Goal: Task Accomplishment & Management: Complete application form

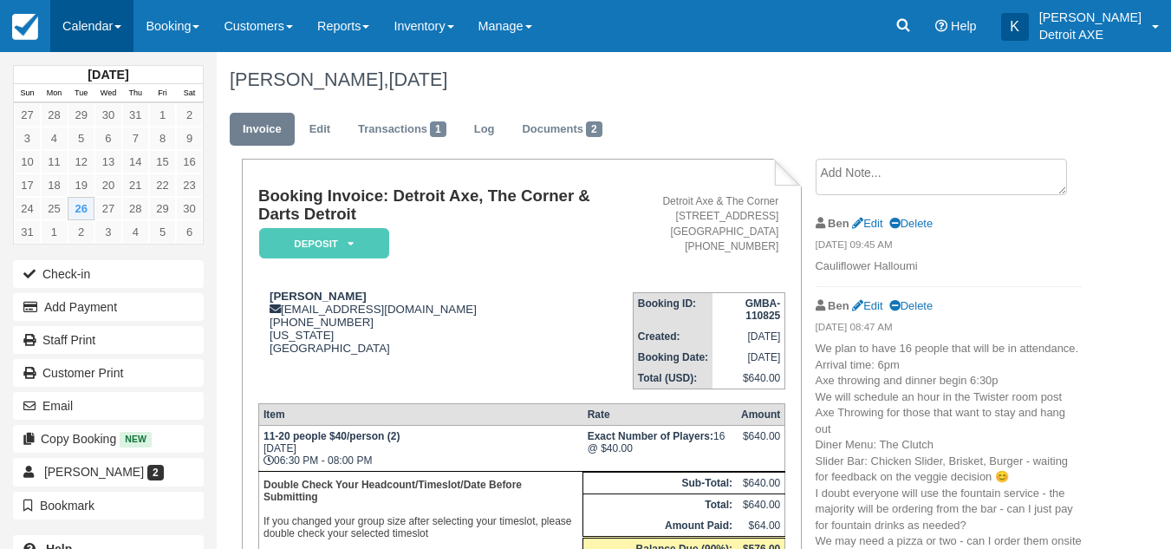
click at [109, 22] on link "Calendar" at bounding box center [91, 26] width 83 height 52
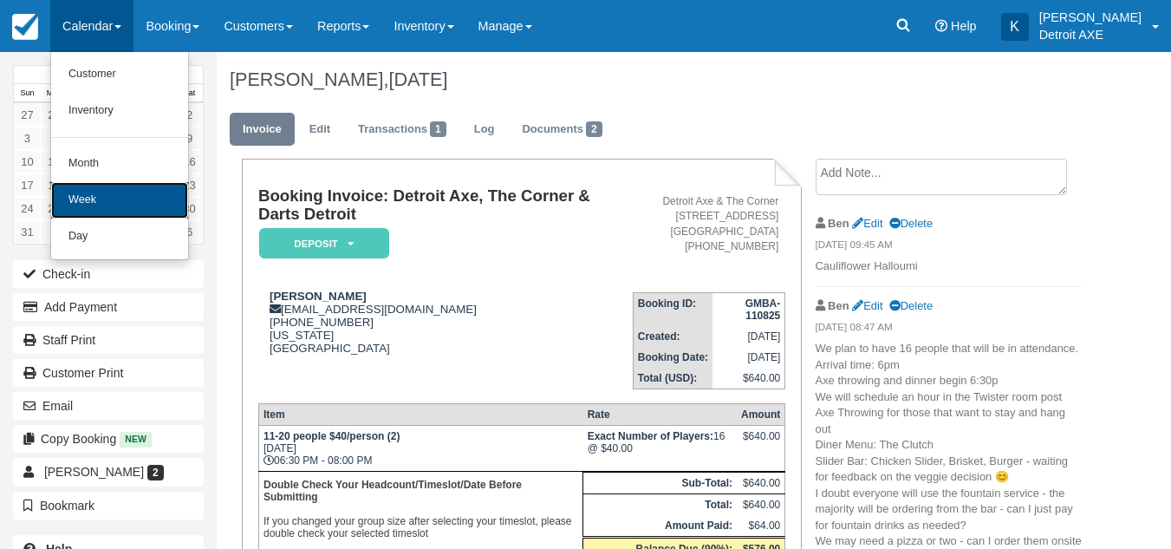
click at [84, 214] on link "Week" at bounding box center [119, 200] width 137 height 36
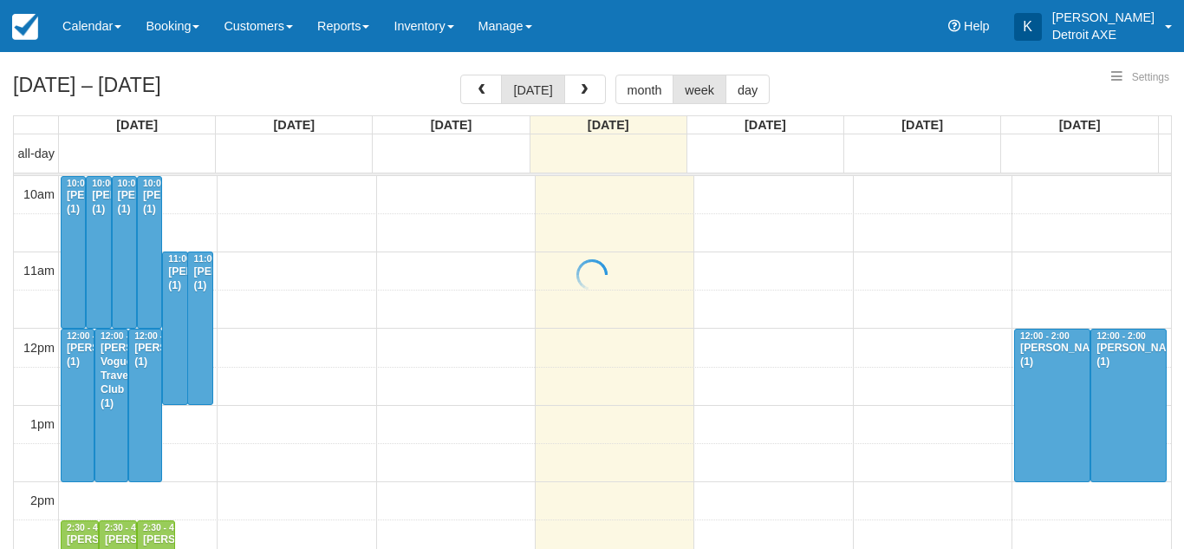
select select
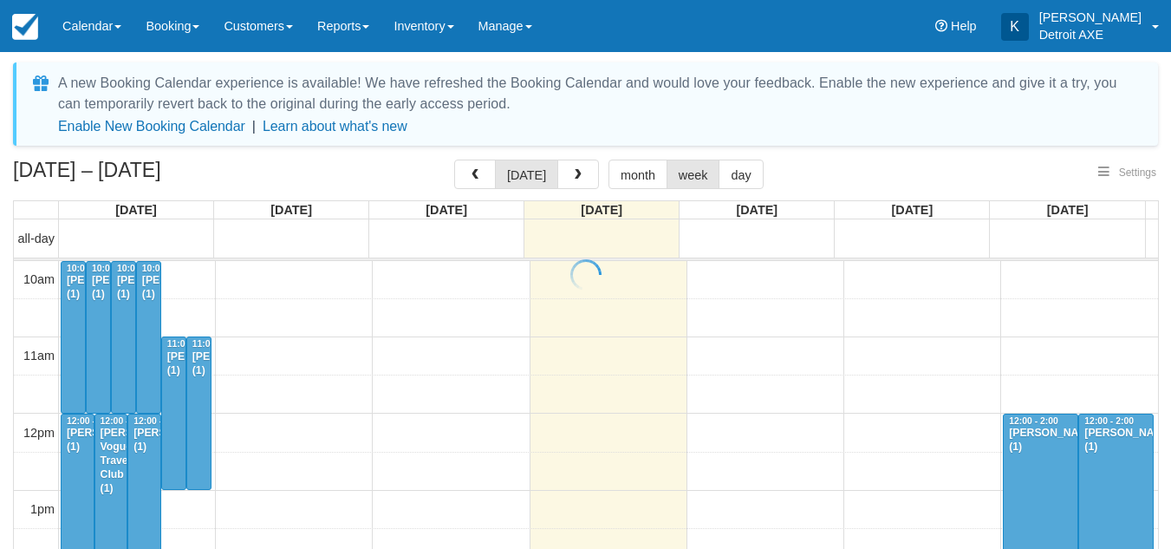
select select
click at [731, 173] on button "day" at bounding box center [741, 174] width 44 height 29
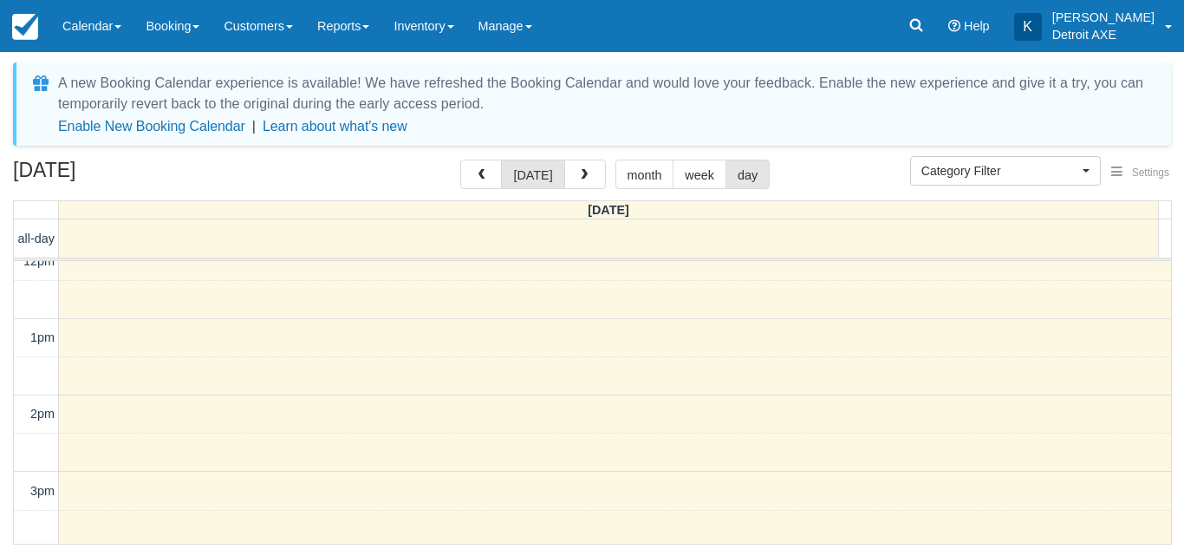
scroll to position [171, 0]
click at [589, 165] on button "button" at bounding box center [585, 174] width 42 height 29
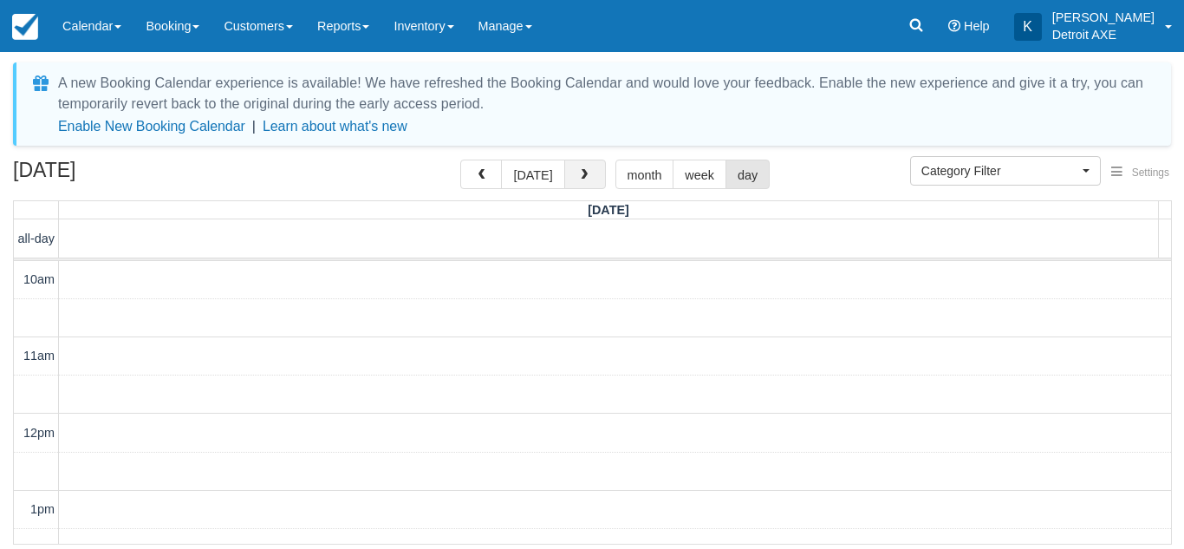
scroll to position [384, 0]
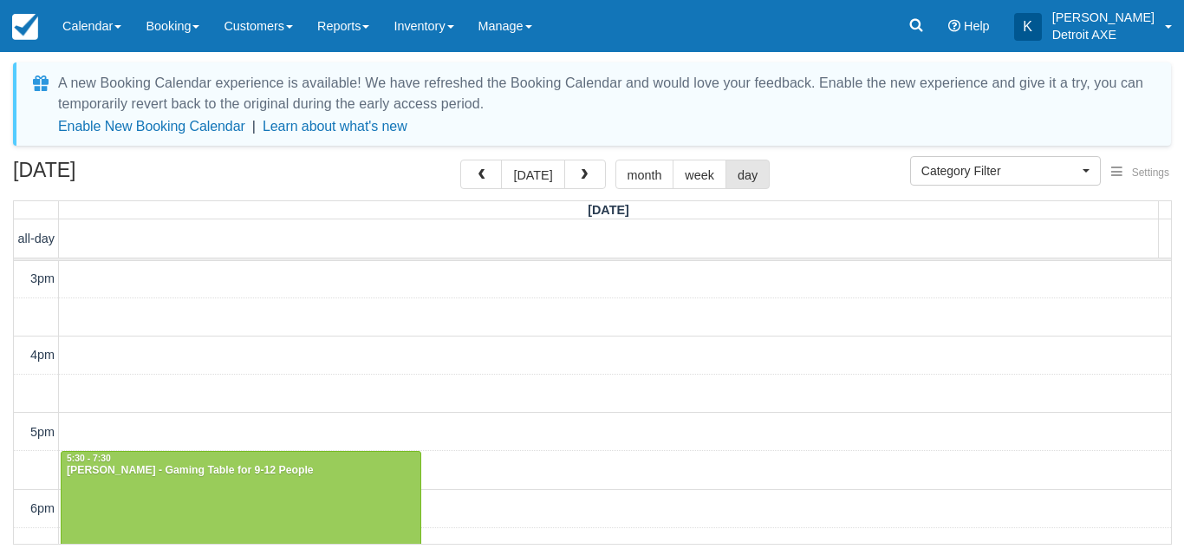
drag, startPoint x: 589, startPoint y: 165, endPoint x: 574, endPoint y: 192, distance: 31.8
click at [574, 192] on div "August 28, 2025 today month week day" at bounding box center [592, 178] width 1158 height 37
click at [578, 169] on span "button" at bounding box center [584, 175] width 12 height 12
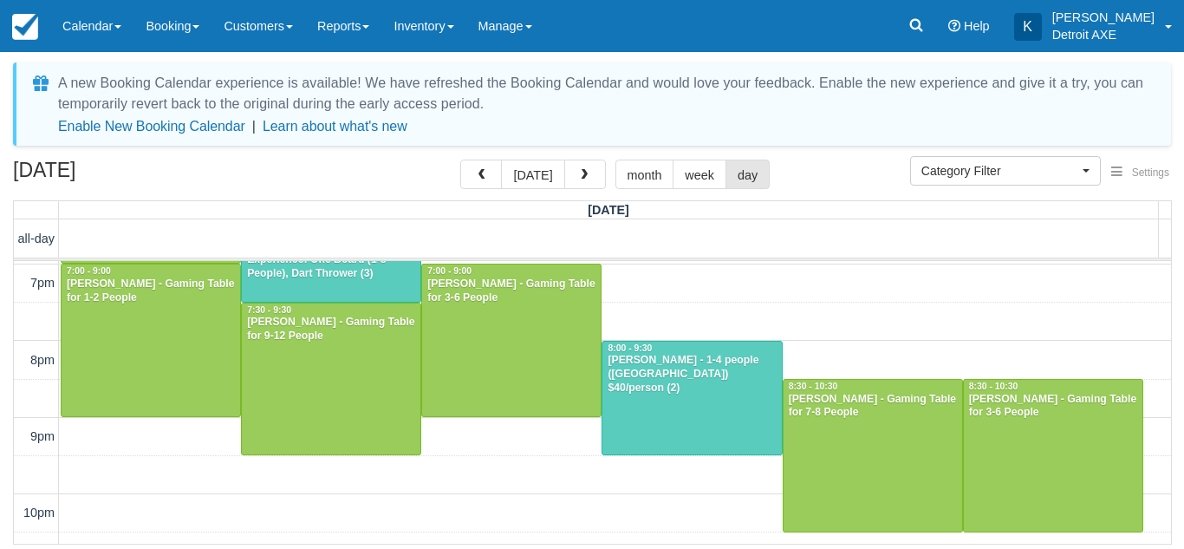
scroll to position [751, 0]
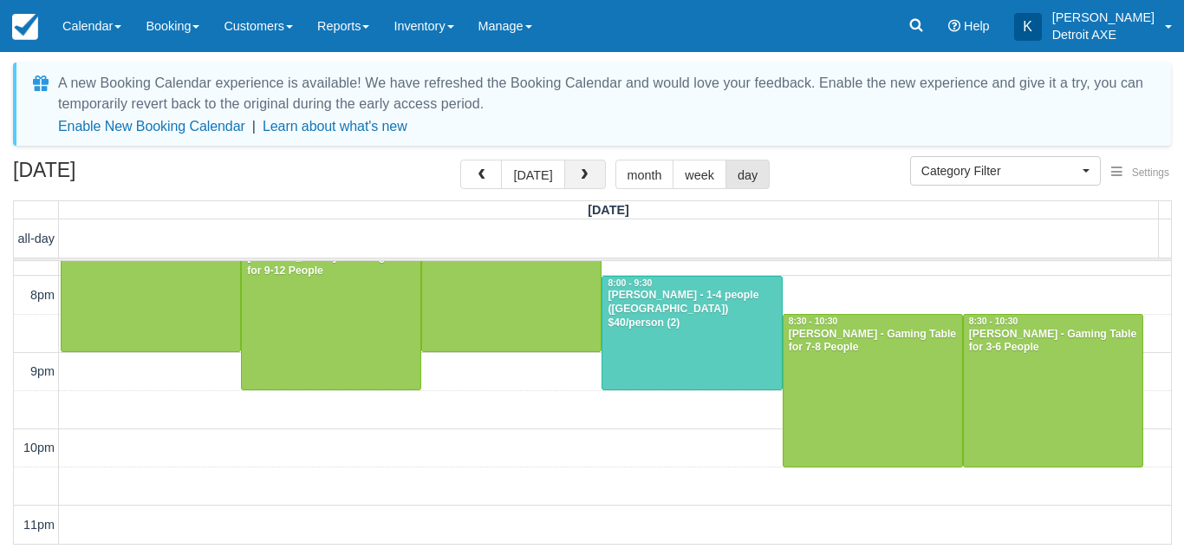
drag, startPoint x: 585, startPoint y: 163, endPoint x: 562, endPoint y: 170, distance: 24.4
click at [564, 170] on button "button" at bounding box center [585, 174] width 42 height 29
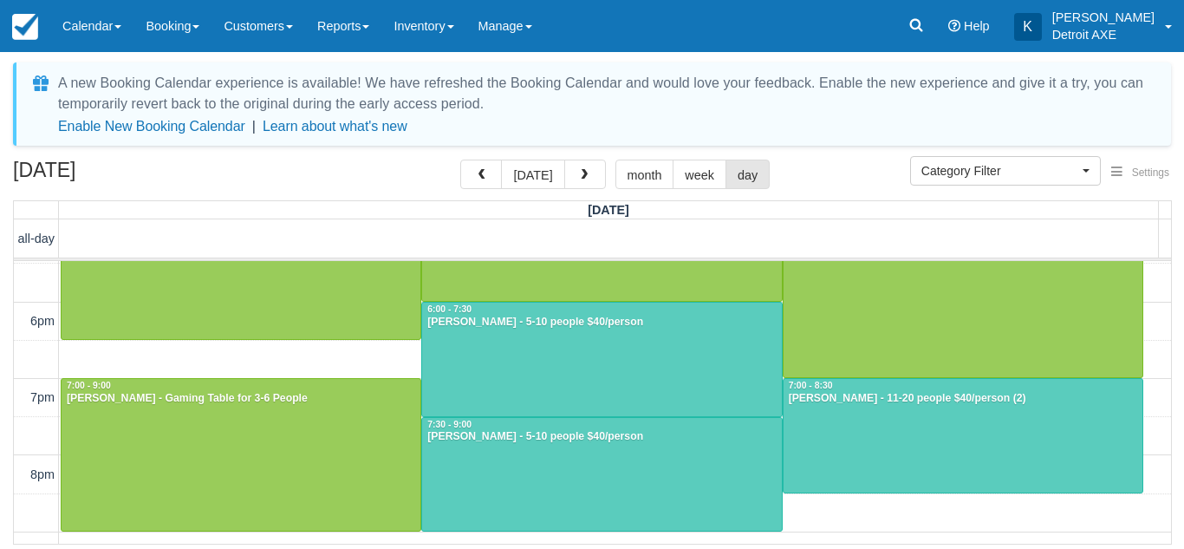
scroll to position [572, 0]
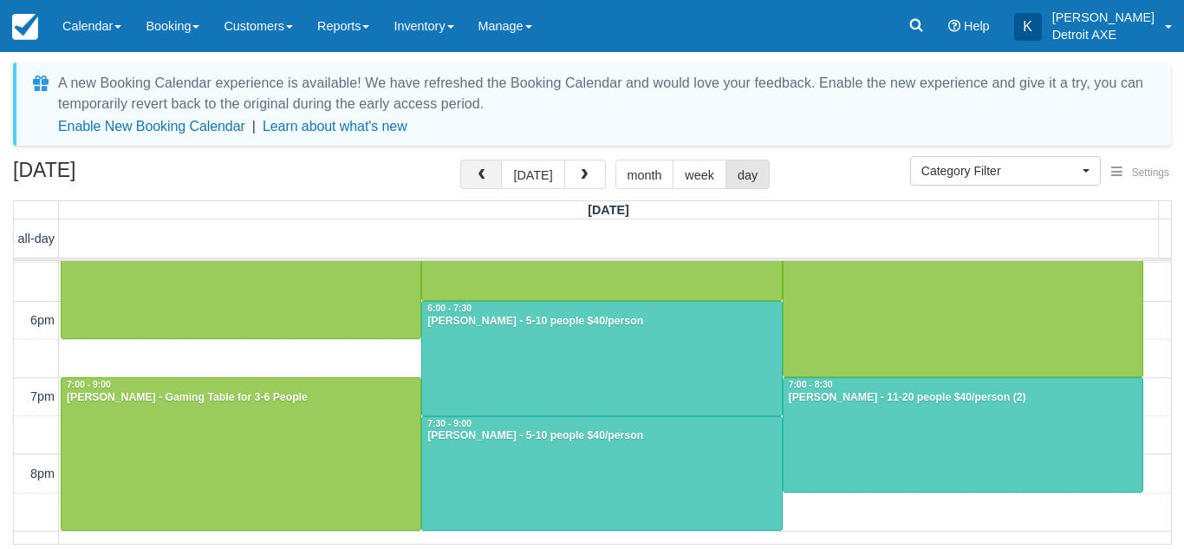
click at [487, 173] on span "button" at bounding box center [481, 175] width 12 height 12
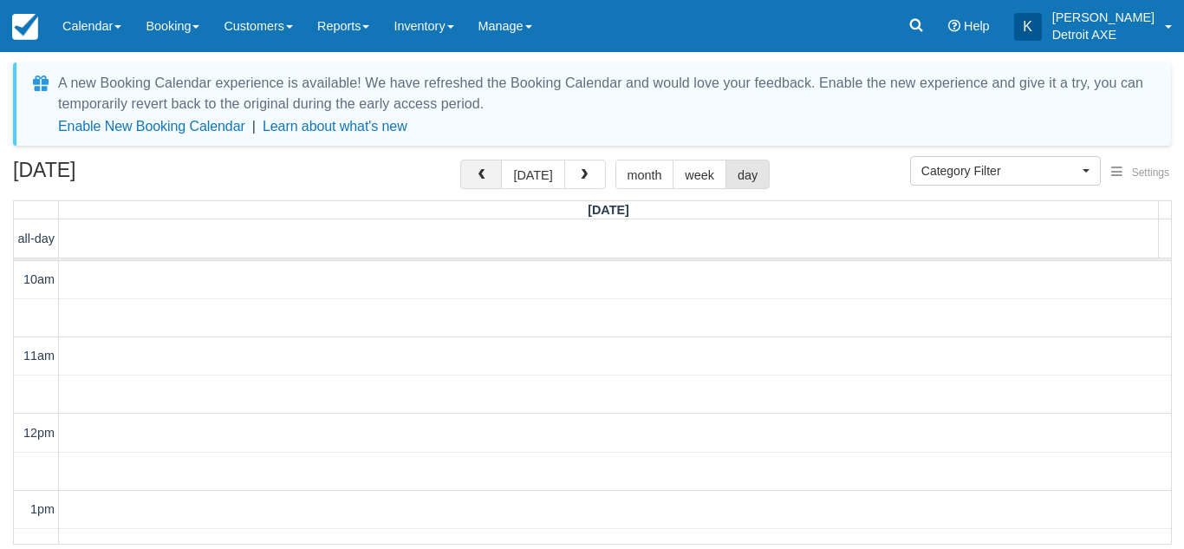
click at [487, 173] on span "button" at bounding box center [481, 175] width 12 height 12
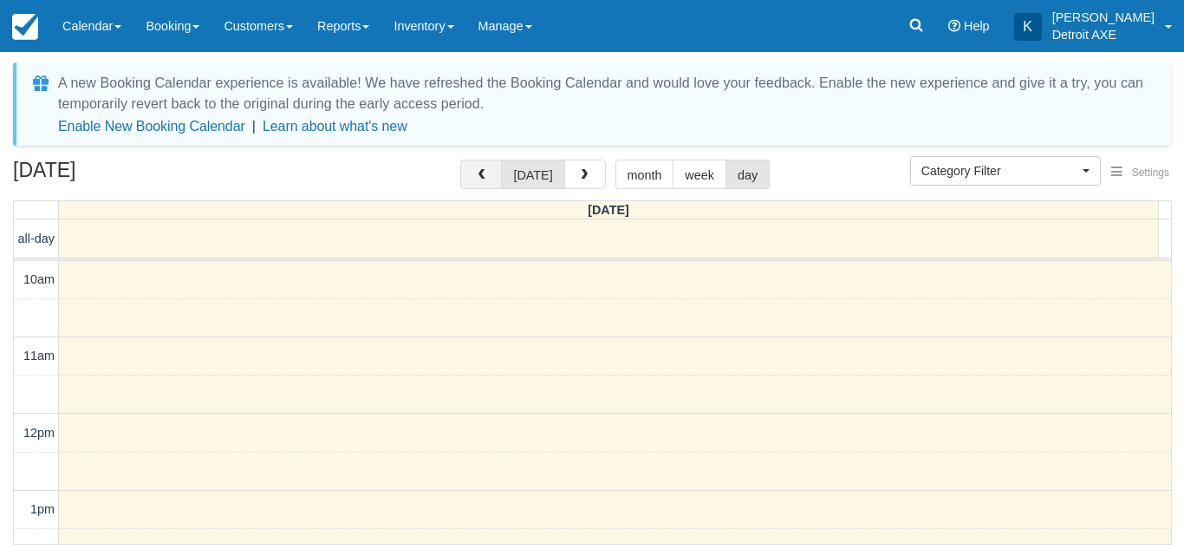
scroll to position [384, 0]
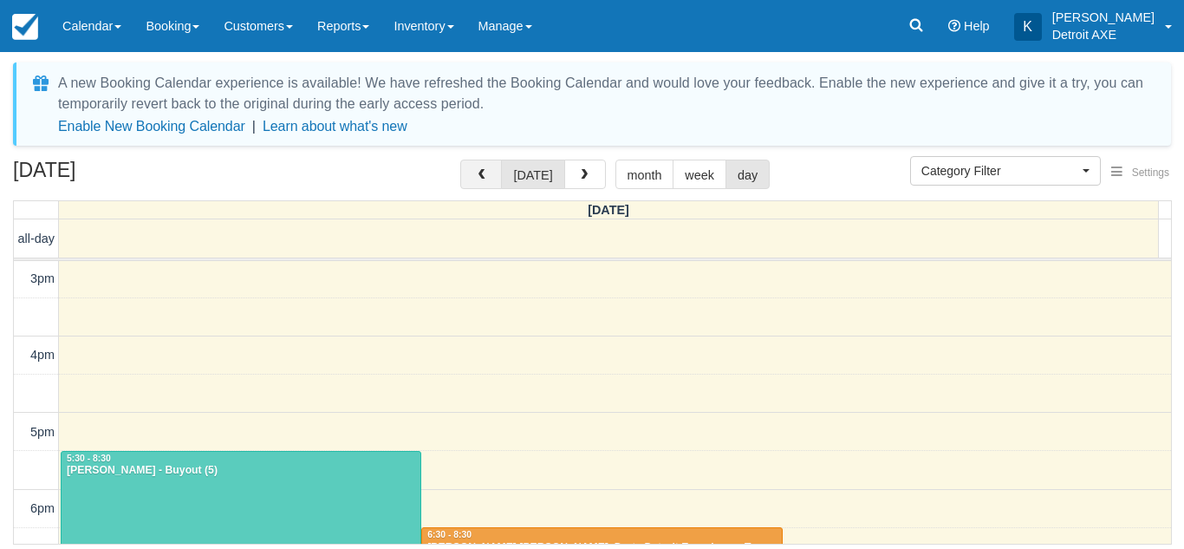
click at [487, 173] on span "button" at bounding box center [481, 175] width 12 height 12
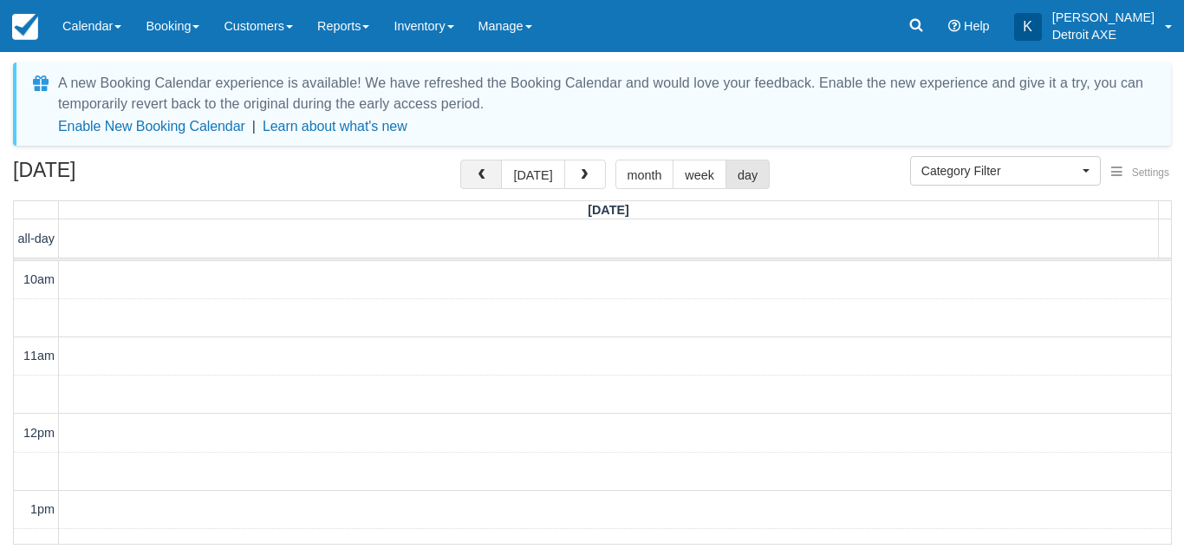
scroll to position [384, 0]
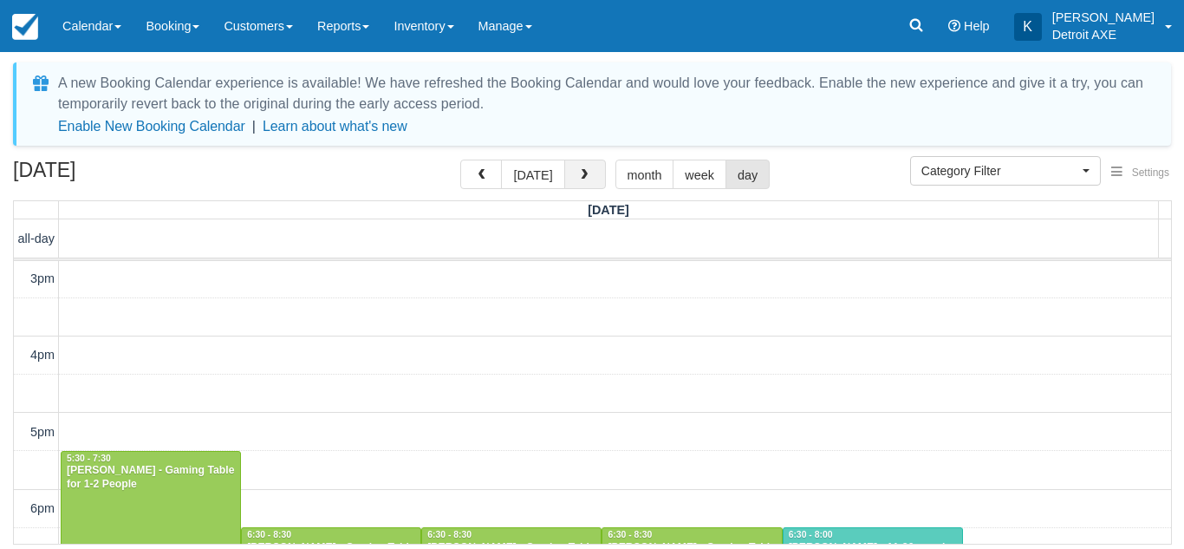
click at [578, 180] on span "button" at bounding box center [584, 175] width 12 height 12
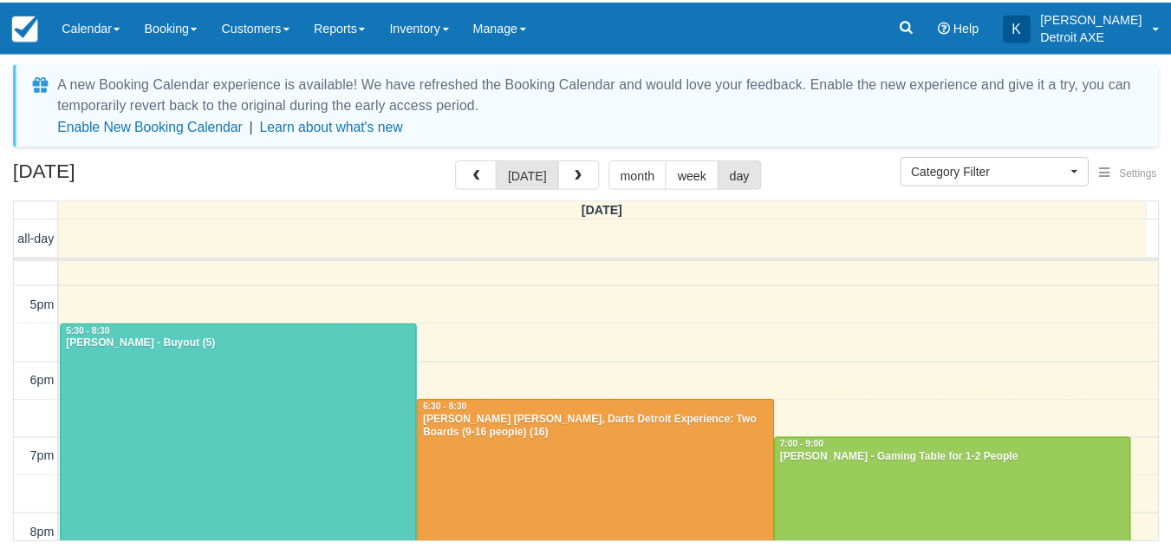
scroll to position [512, 0]
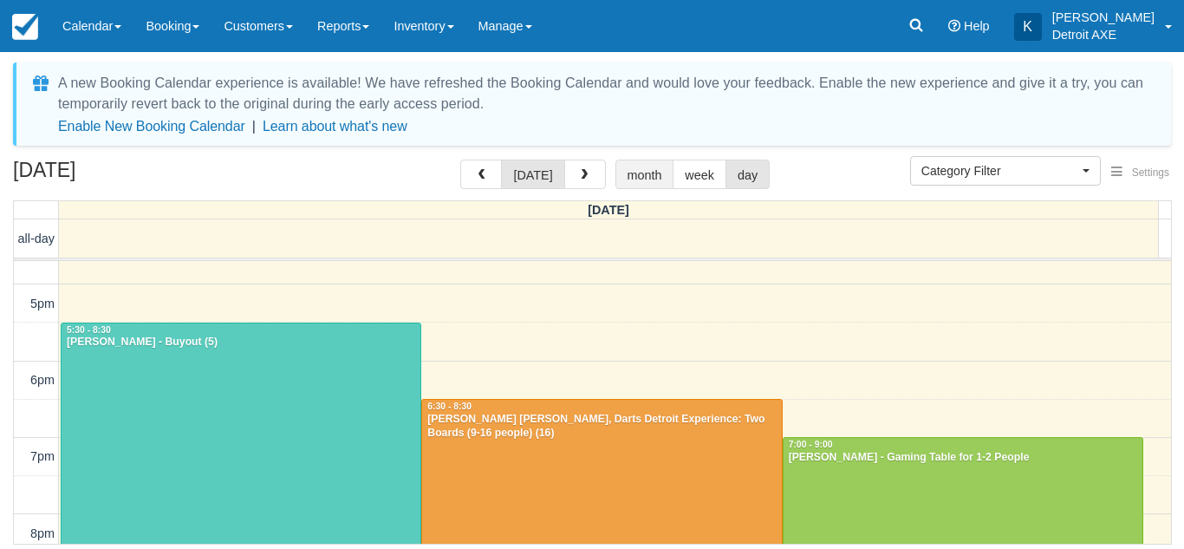
click at [643, 169] on button "month" at bounding box center [644, 174] width 59 height 29
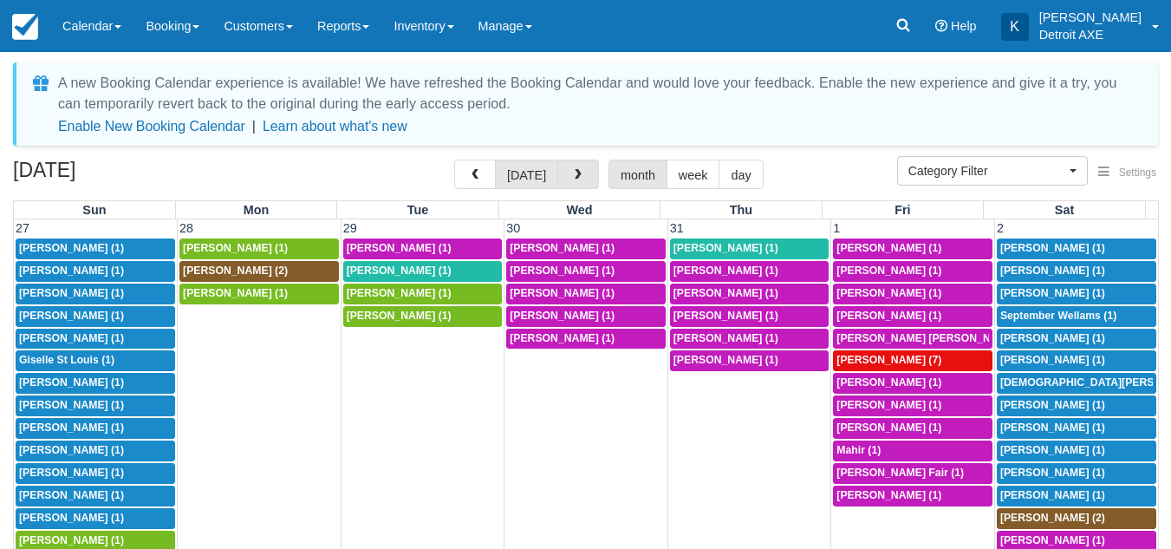
click at [586, 173] on button "button" at bounding box center [578, 174] width 42 height 29
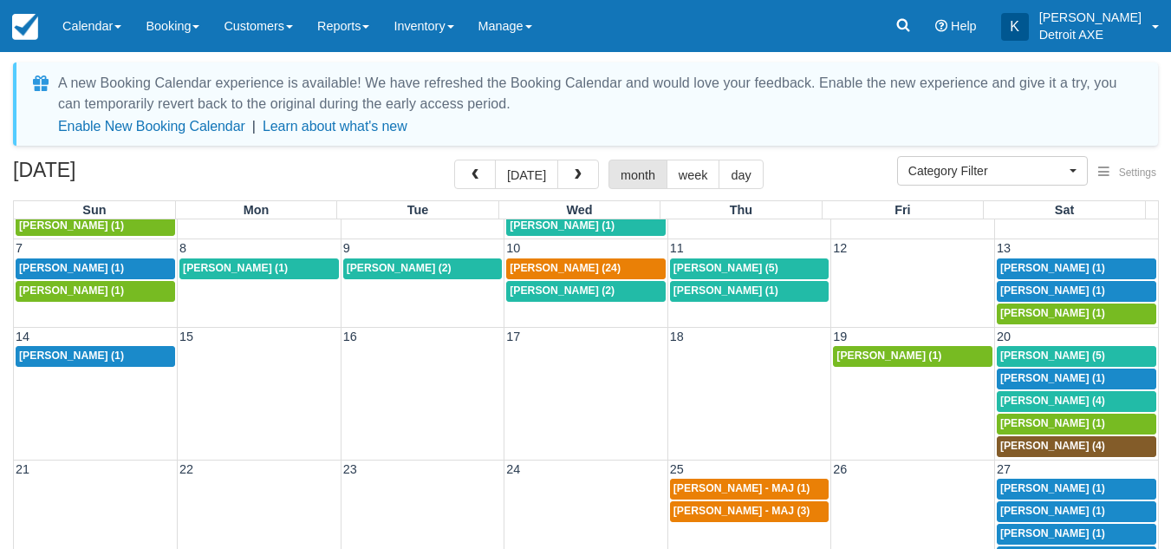
scroll to position [114, 0]
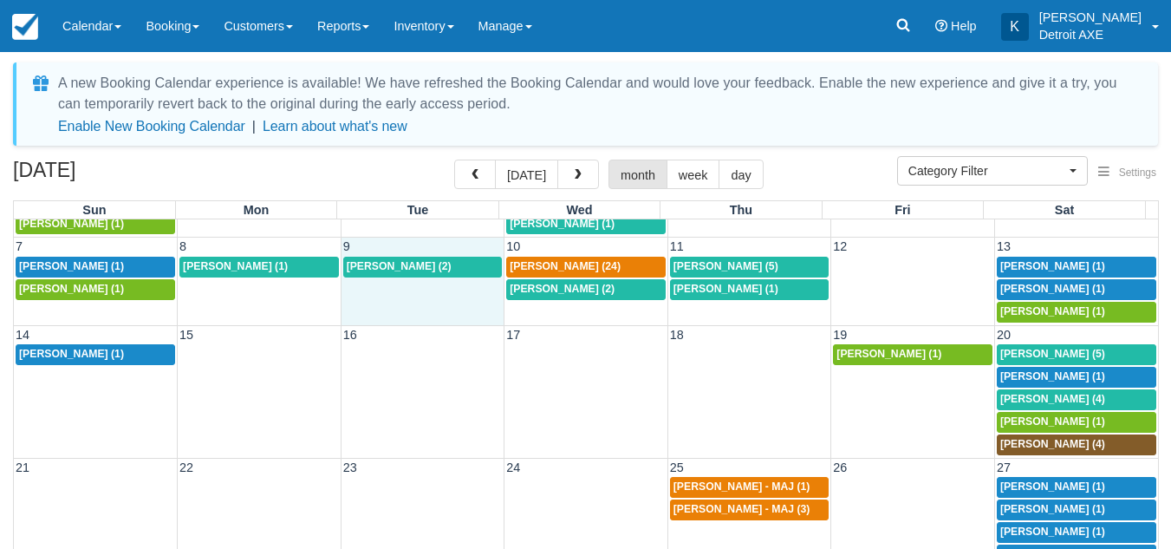
click at [375, 287] on td "4p Michael FitzGerald (2)" at bounding box center [423, 290] width 164 height 68
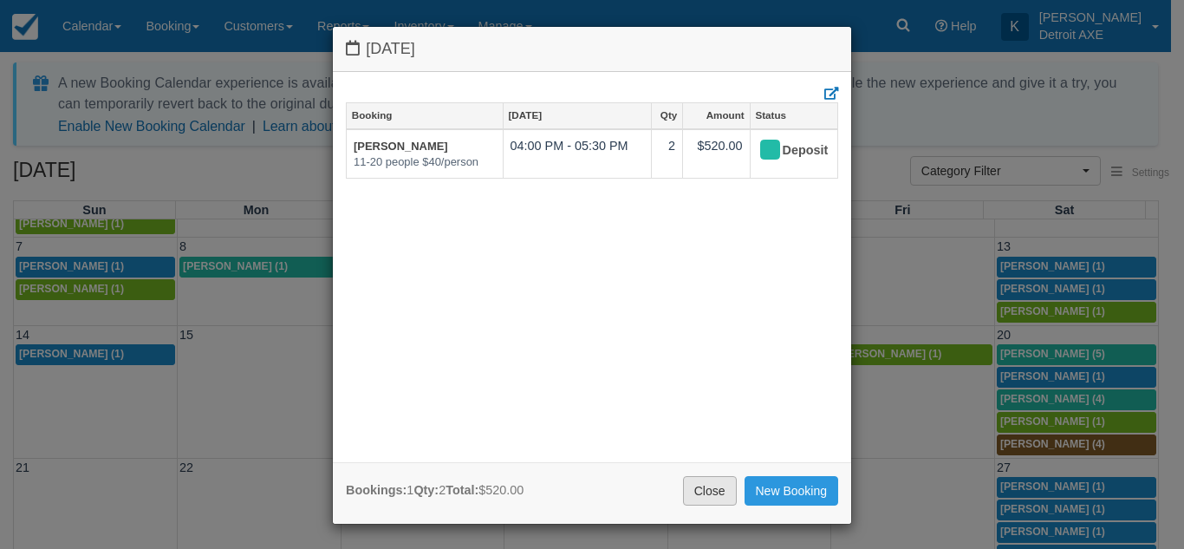
click at [714, 484] on link "Close" at bounding box center [710, 490] width 54 height 29
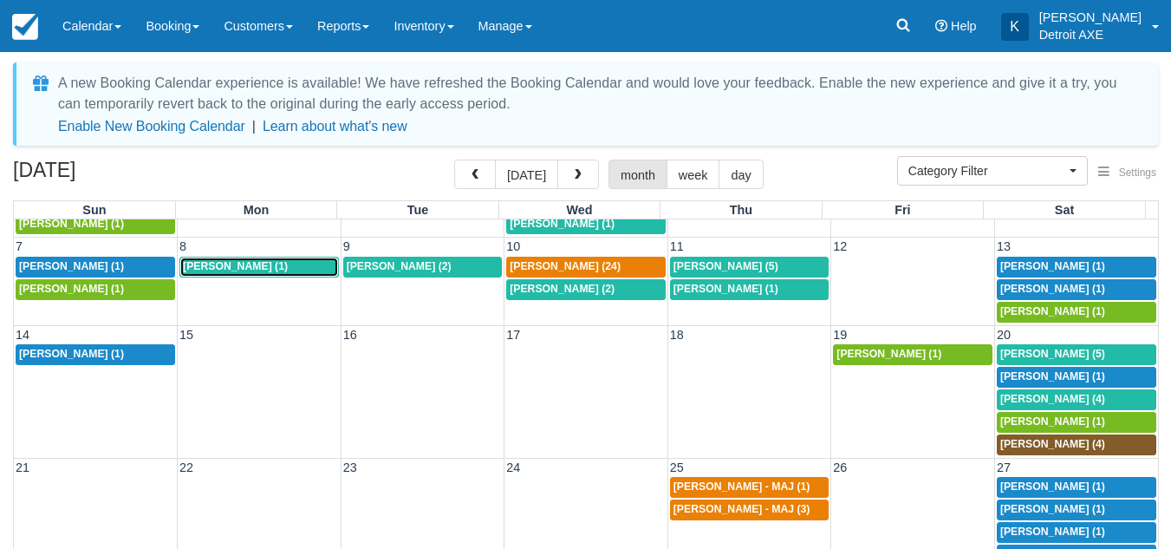
click at [235, 275] on link "7:30p JAN KUEHNE (1)" at bounding box center [259, 267] width 160 height 21
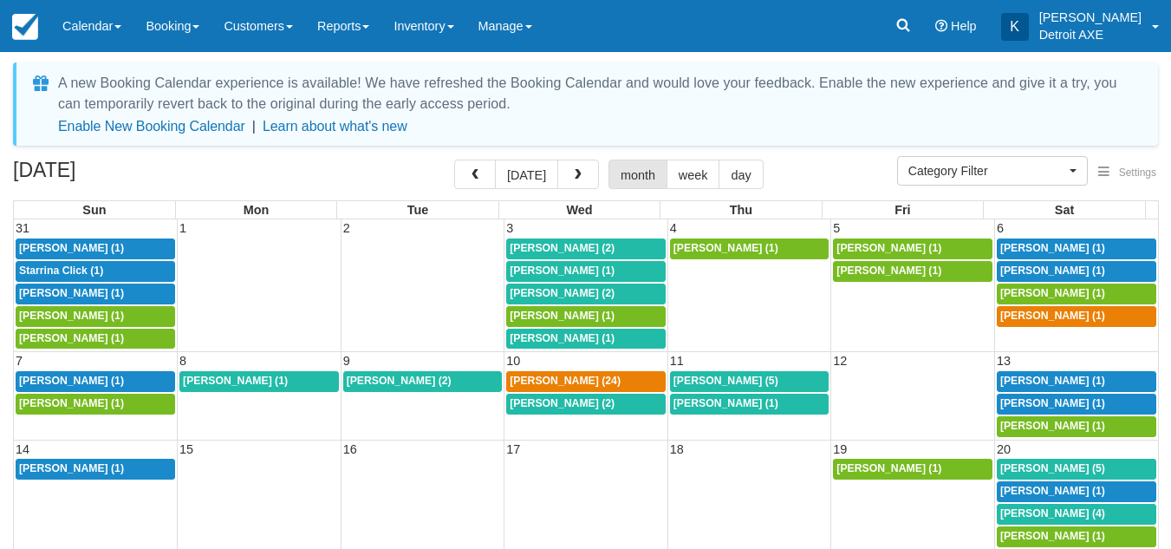
select select
click at [518, 363] on td "10" at bounding box center [587, 361] width 164 height 18
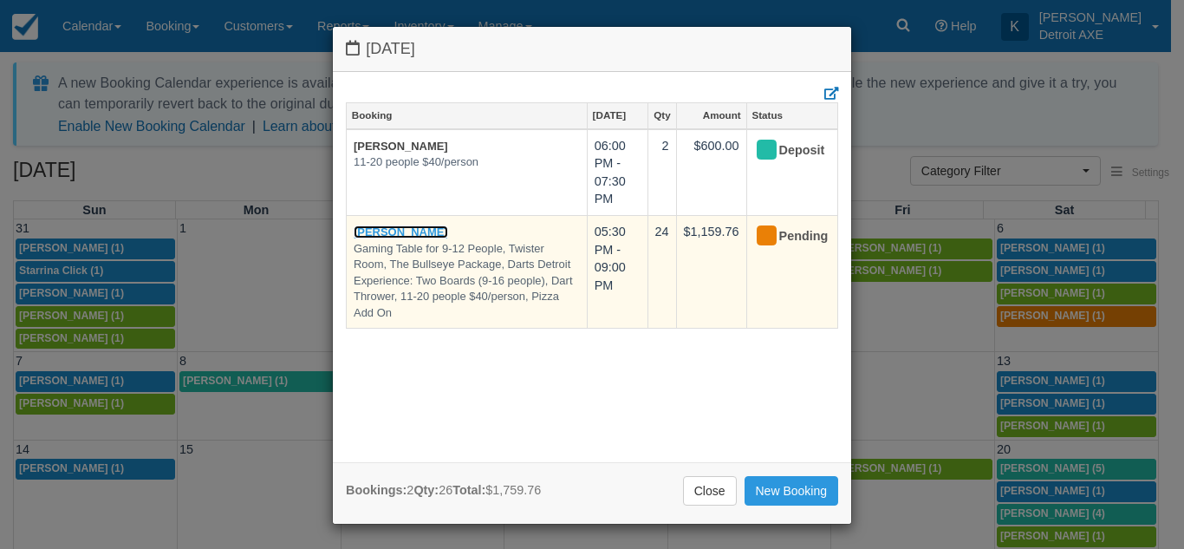
click at [404, 225] on link "Kim Szlachetka" at bounding box center [401, 231] width 94 height 13
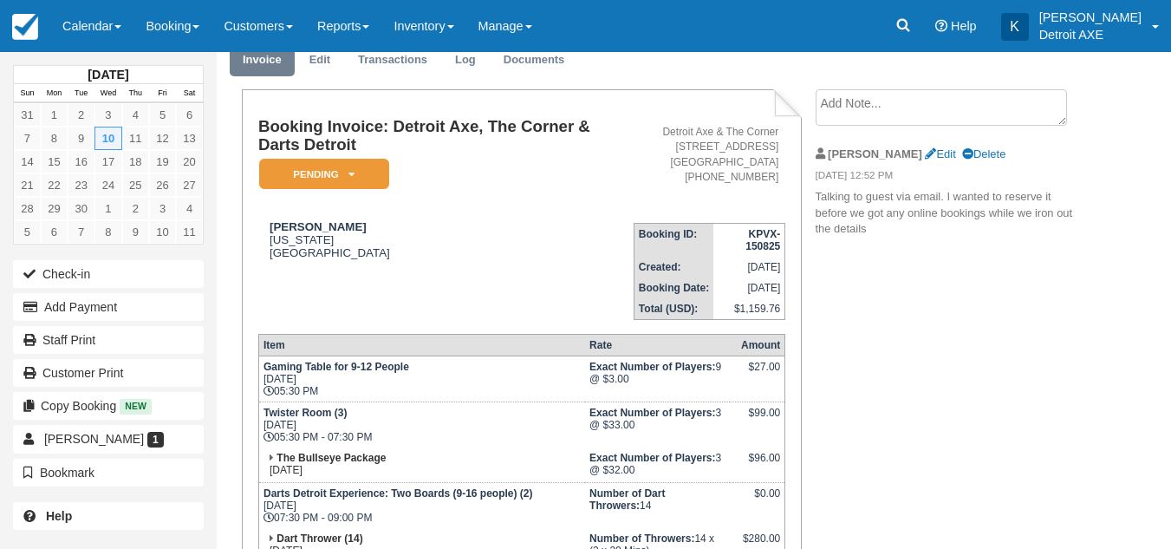
scroll to position [68, 0]
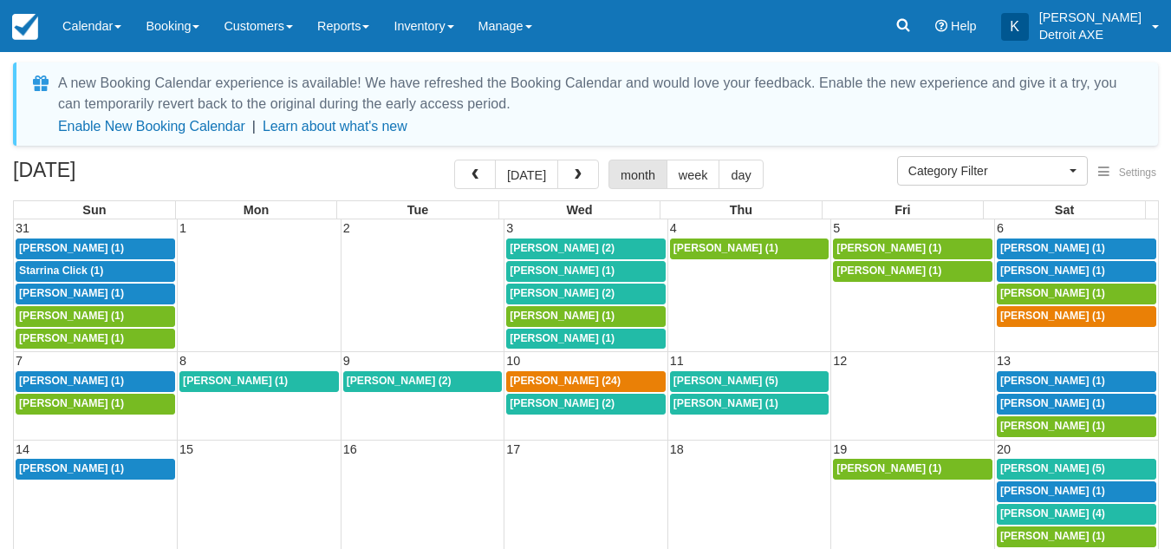
select select
click at [601, 379] on span "Kim Szlachetka (24)" at bounding box center [565, 380] width 111 height 12
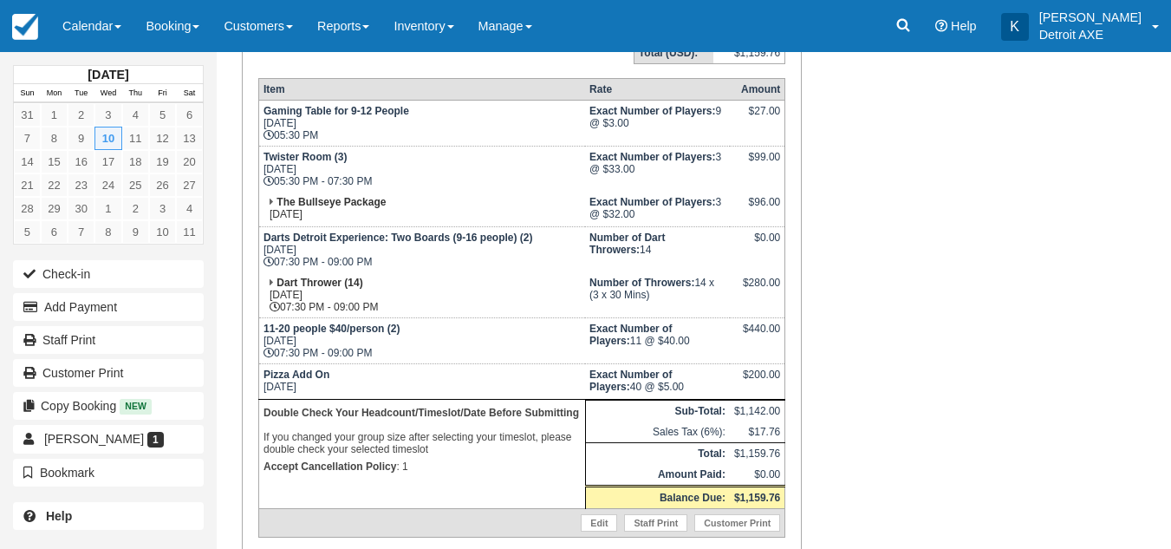
scroll to position [293, 0]
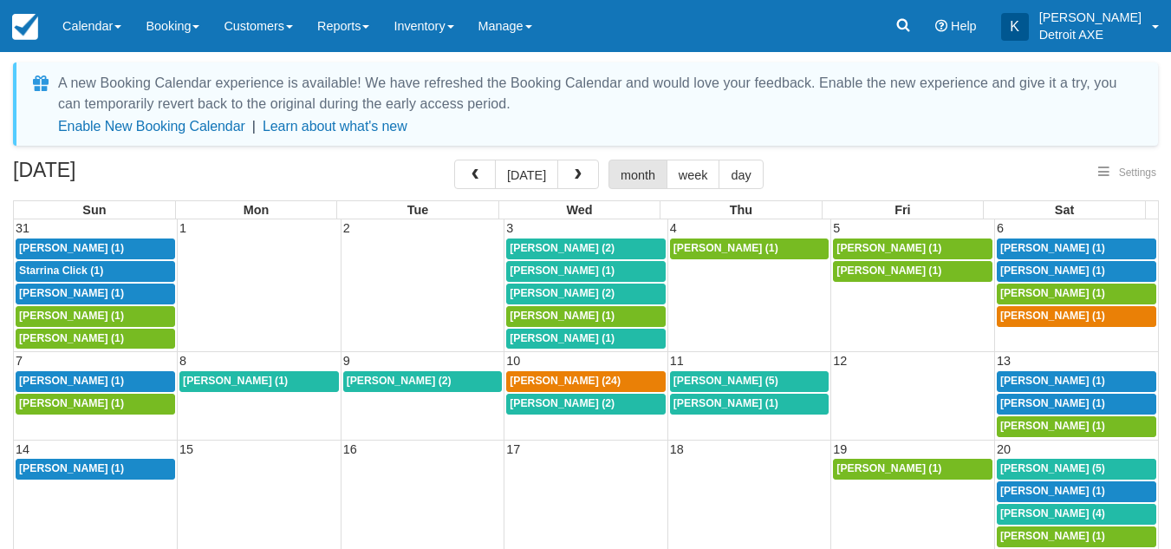
select select
click at [566, 227] on td "3" at bounding box center [587, 228] width 164 height 18
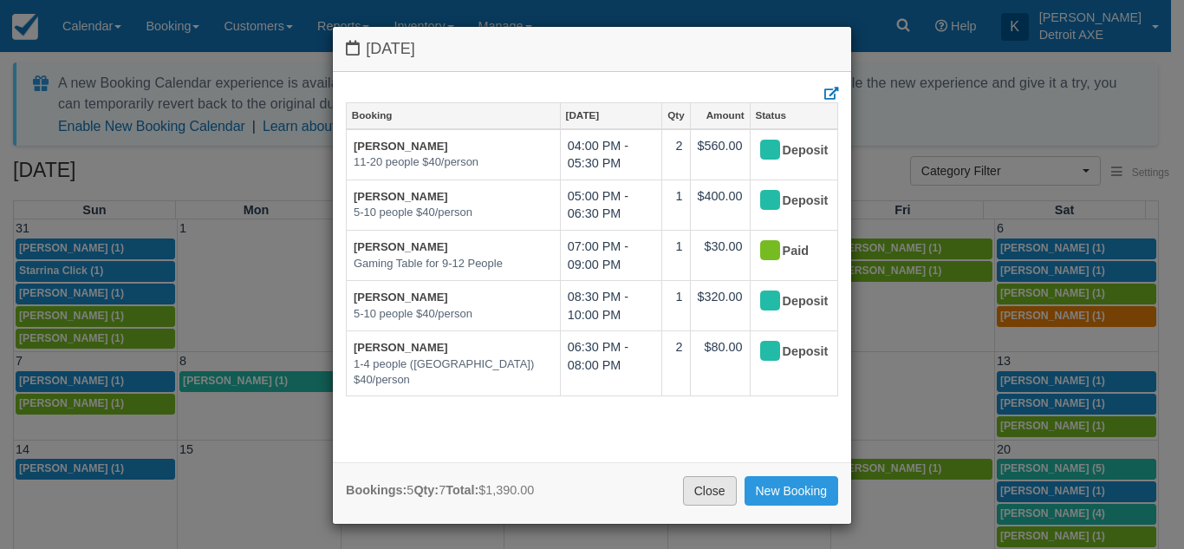
click at [715, 495] on link "Close" at bounding box center [710, 490] width 54 height 29
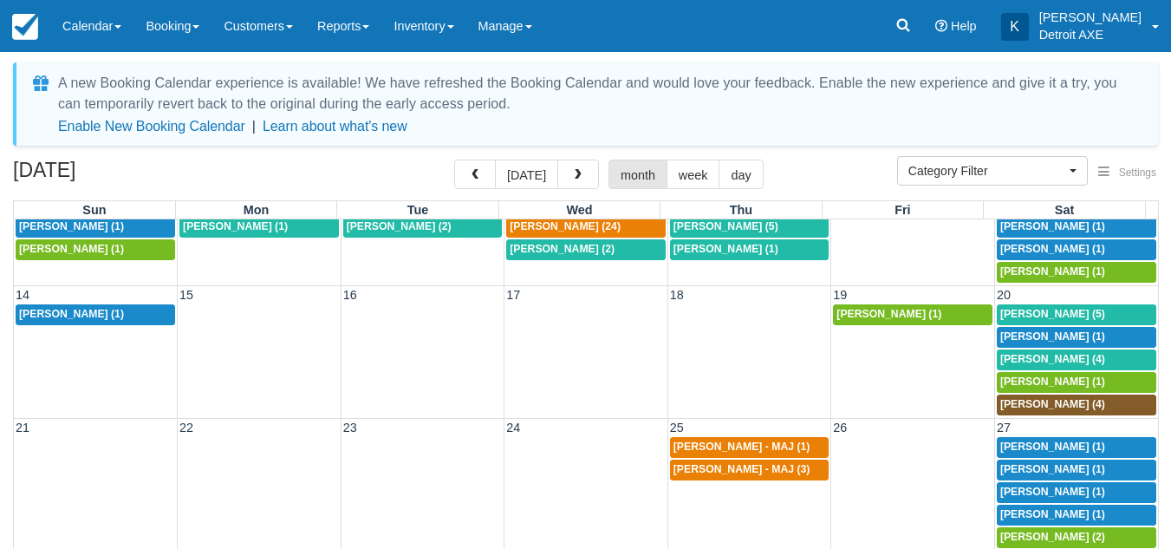
scroll to position [56, 0]
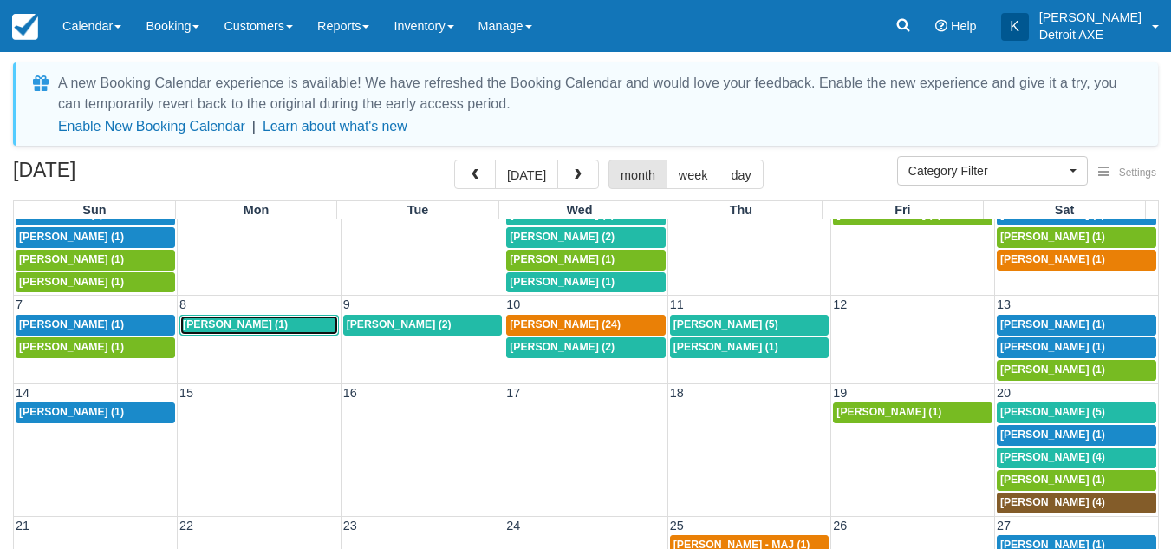
click at [273, 331] on div "7:30p JAN KUEHNE (1)" at bounding box center [259, 325] width 153 height 14
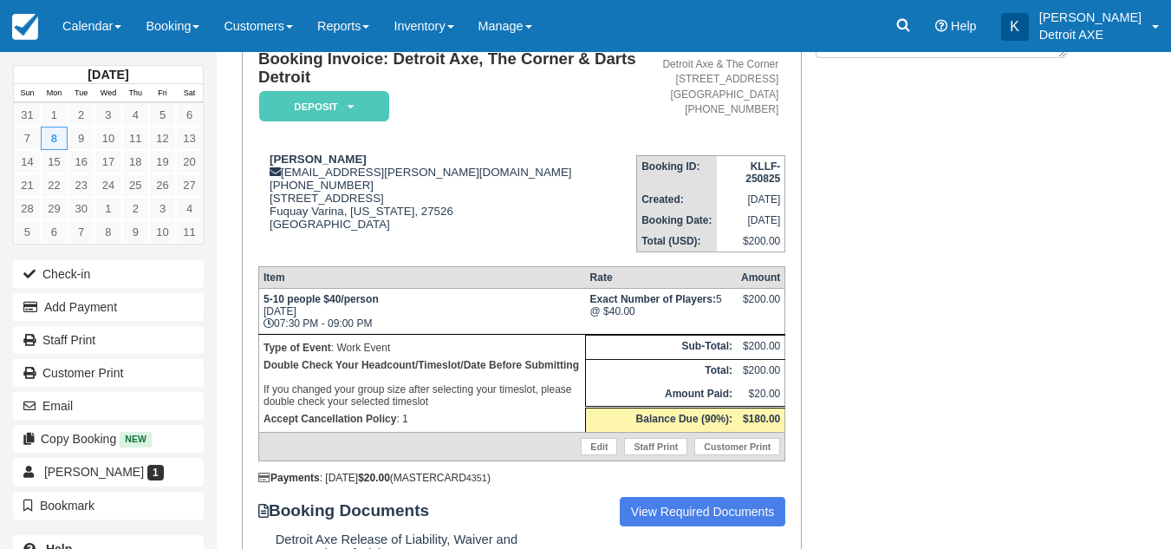
scroll to position [138, 0]
click at [89, 10] on link "Calendar" at bounding box center [91, 26] width 83 height 52
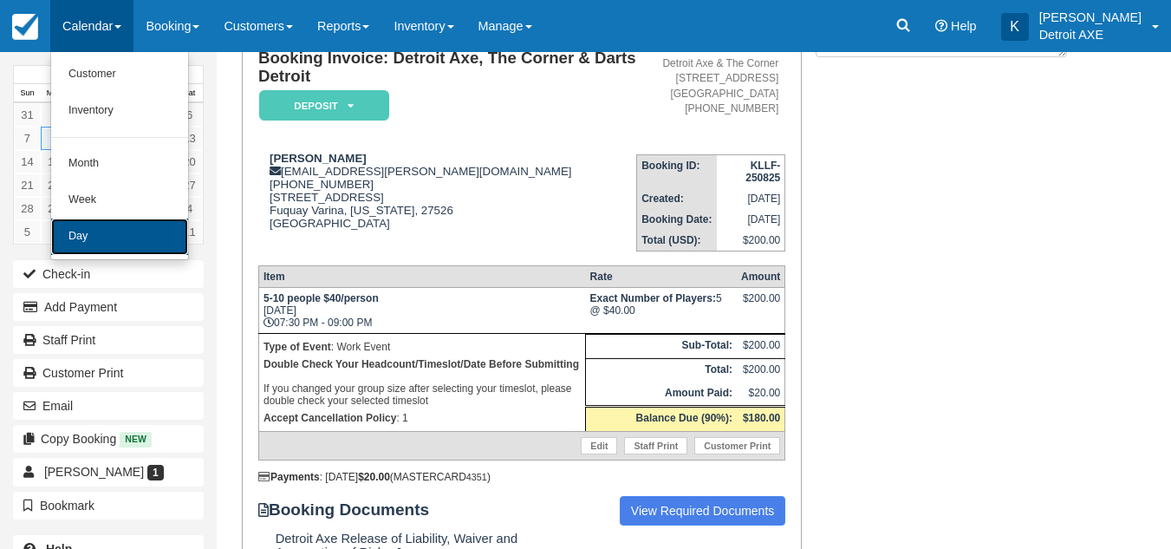
click at [109, 231] on link "Day" at bounding box center [119, 236] width 137 height 36
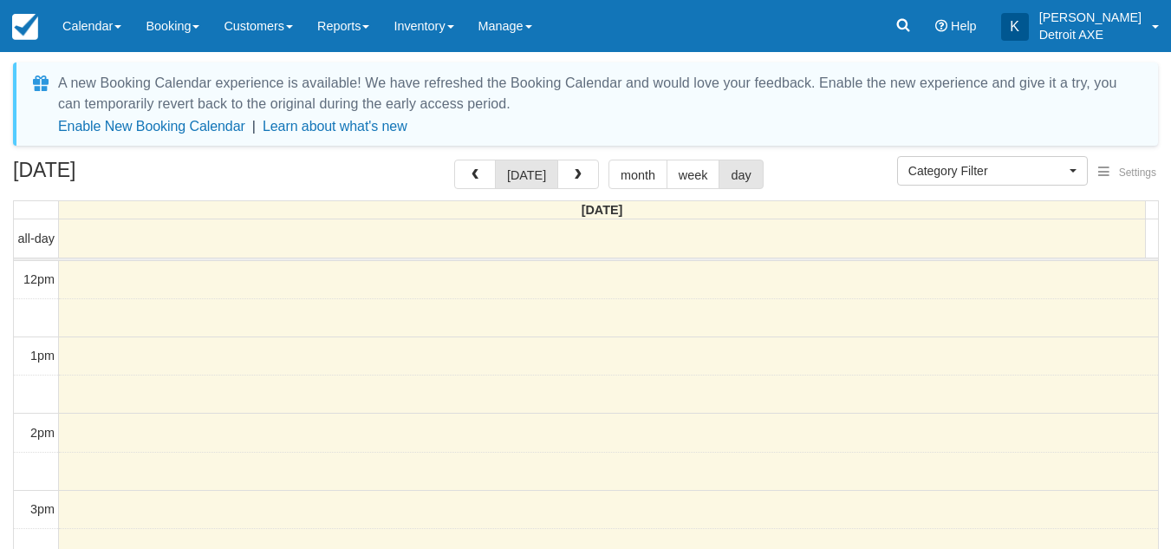
select select
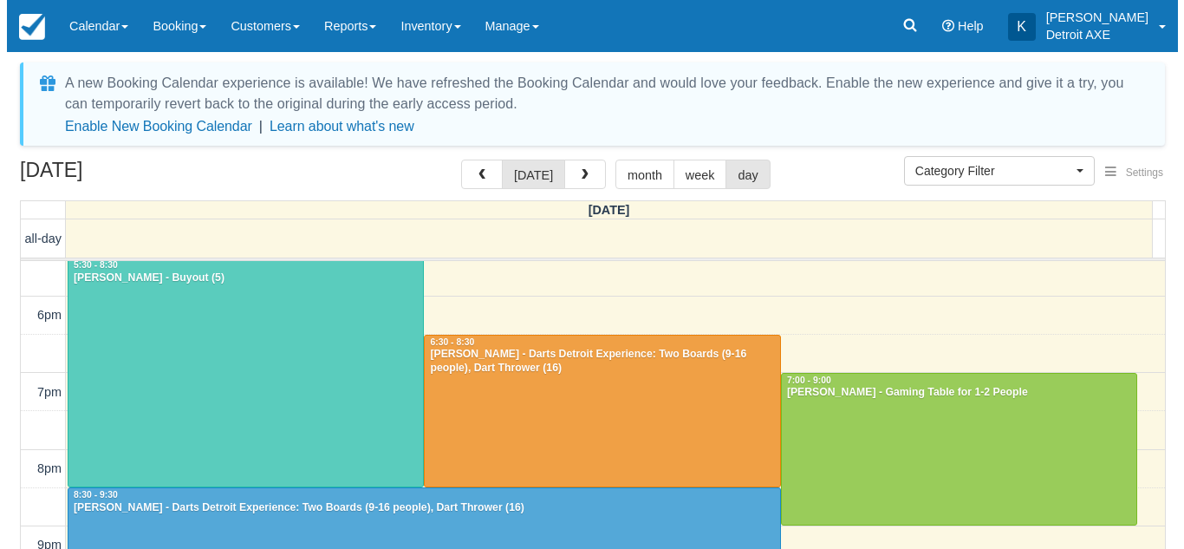
scroll to position [425, 0]
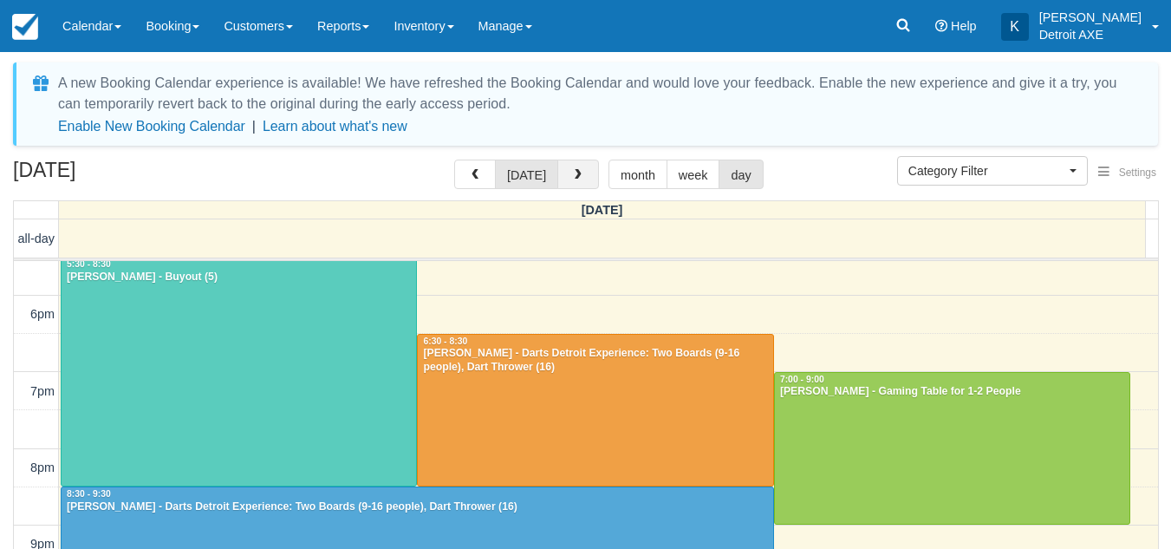
click at [576, 173] on span "button" at bounding box center [578, 175] width 12 height 12
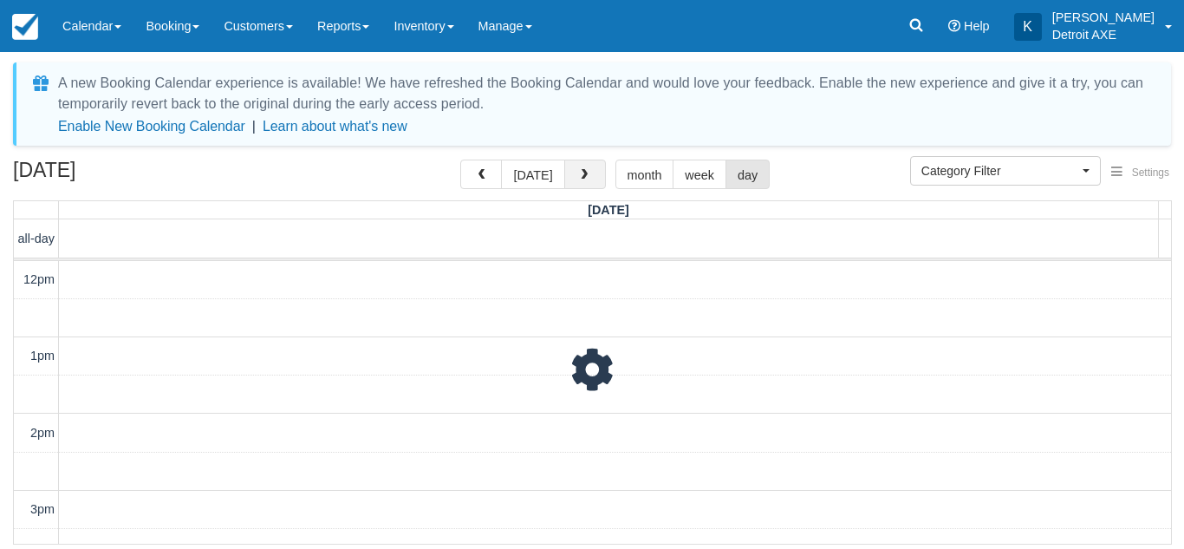
scroll to position [231, 0]
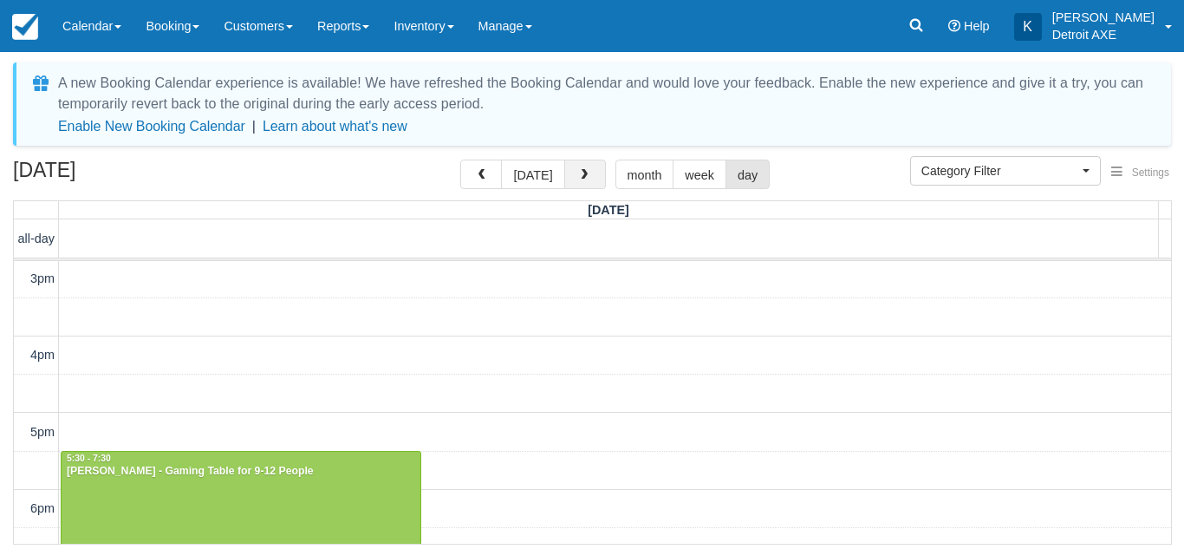
click at [578, 173] on span "button" at bounding box center [584, 175] width 12 height 12
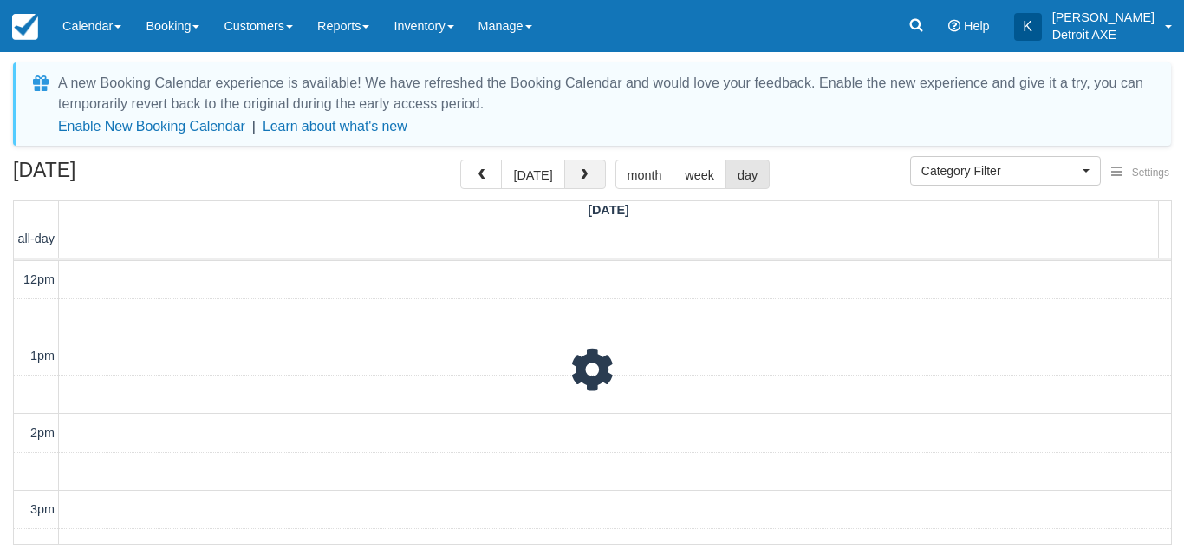
scroll to position [231, 0]
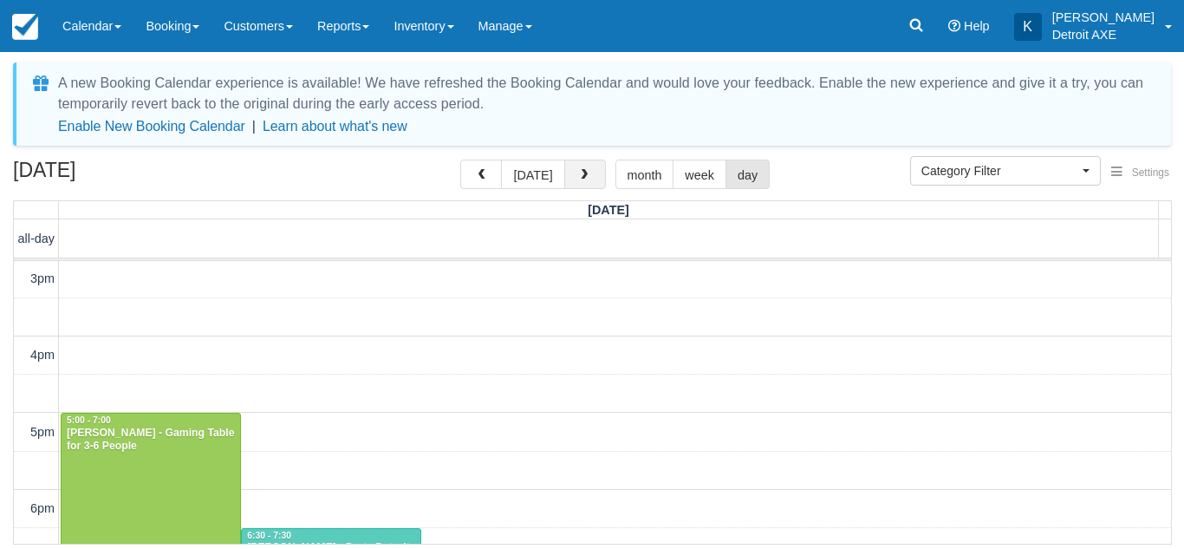
click at [578, 173] on span "button" at bounding box center [584, 175] width 12 height 12
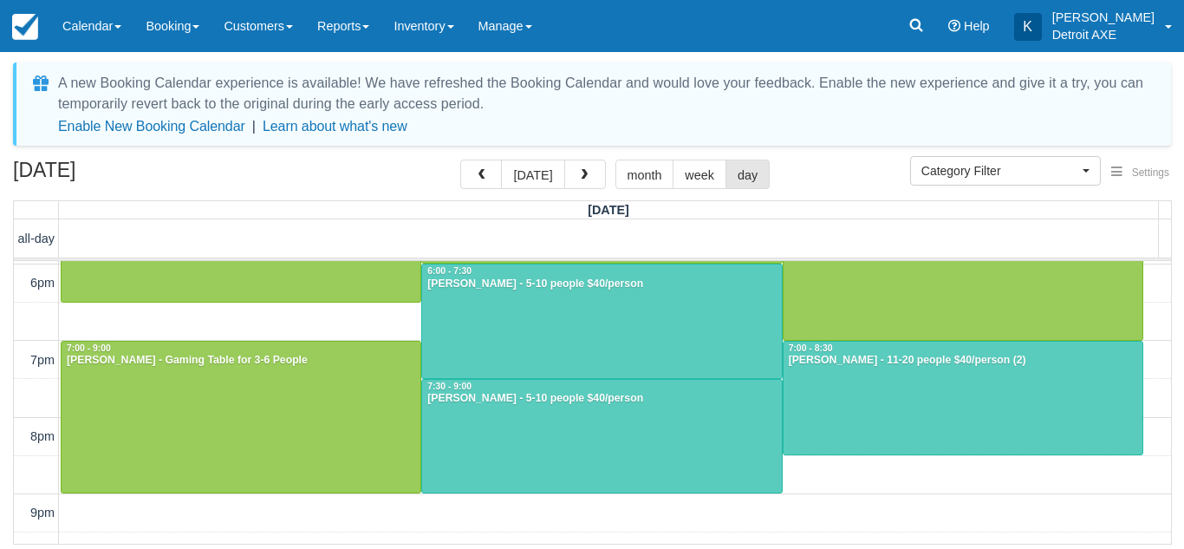
scroll to position [458, 0]
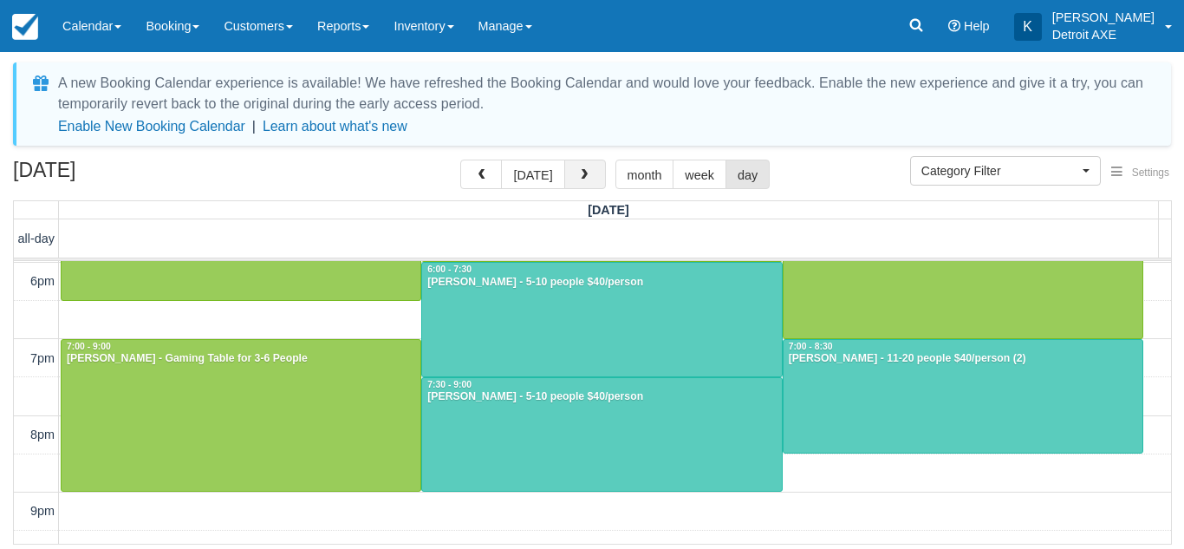
click at [584, 180] on span "button" at bounding box center [584, 175] width 12 height 12
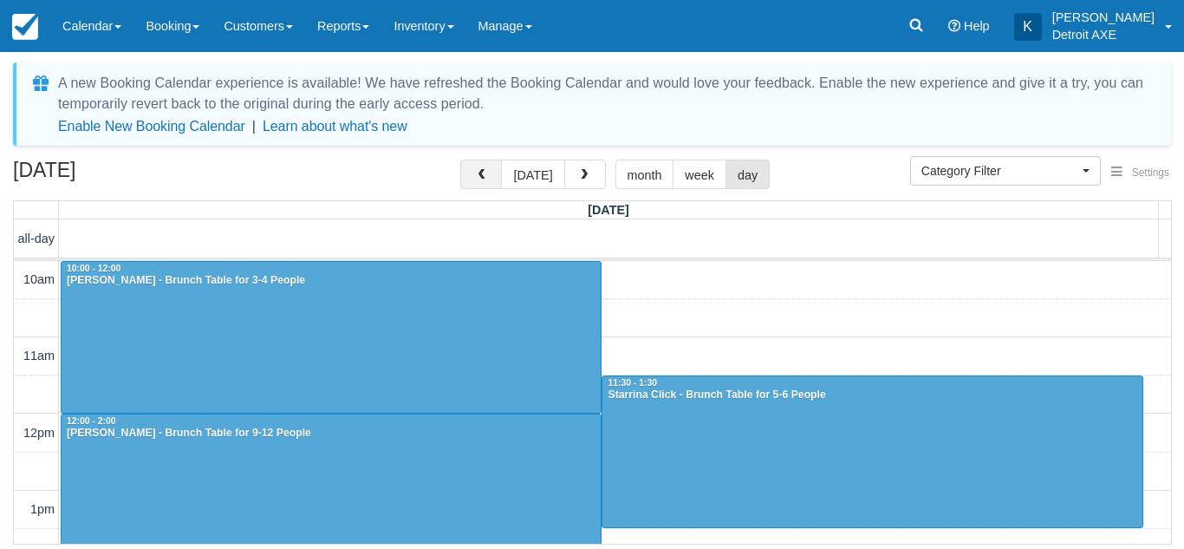
click at [481, 173] on span "button" at bounding box center [481, 175] width 12 height 12
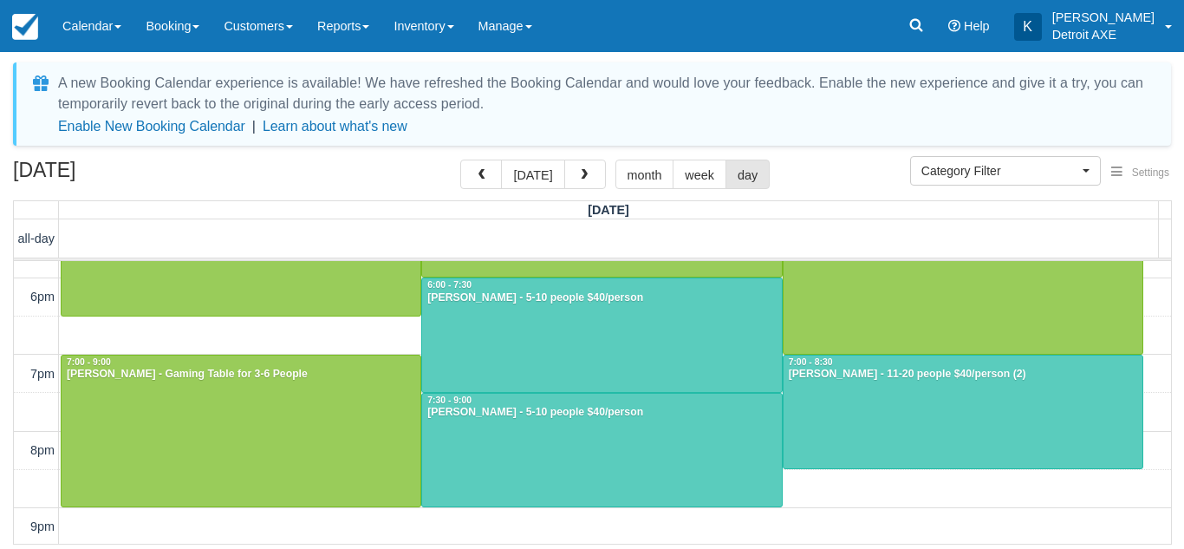
scroll to position [443, 0]
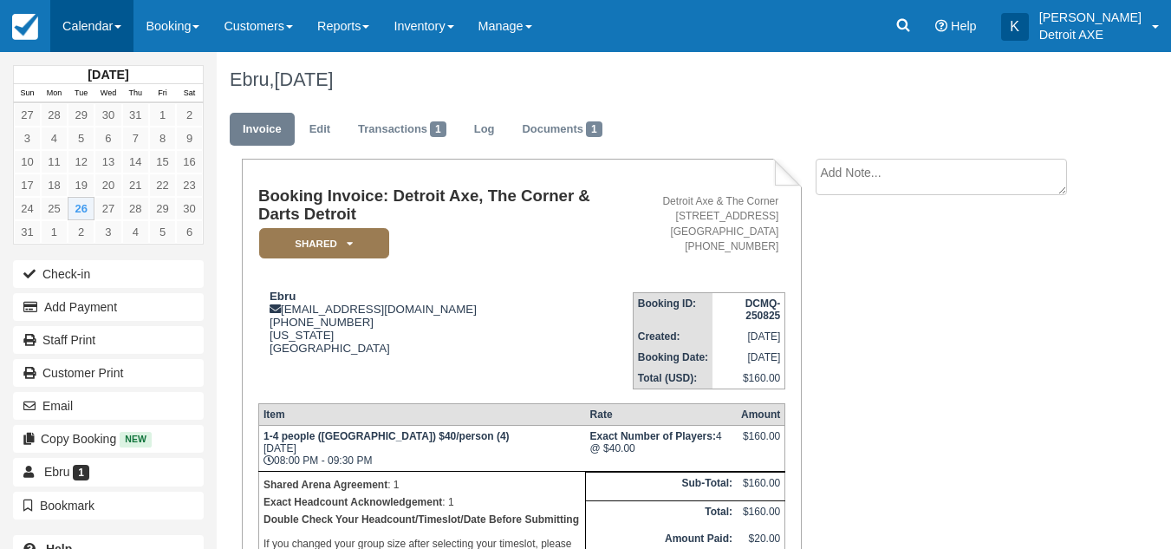
click at [90, 21] on link "Calendar" at bounding box center [91, 26] width 83 height 52
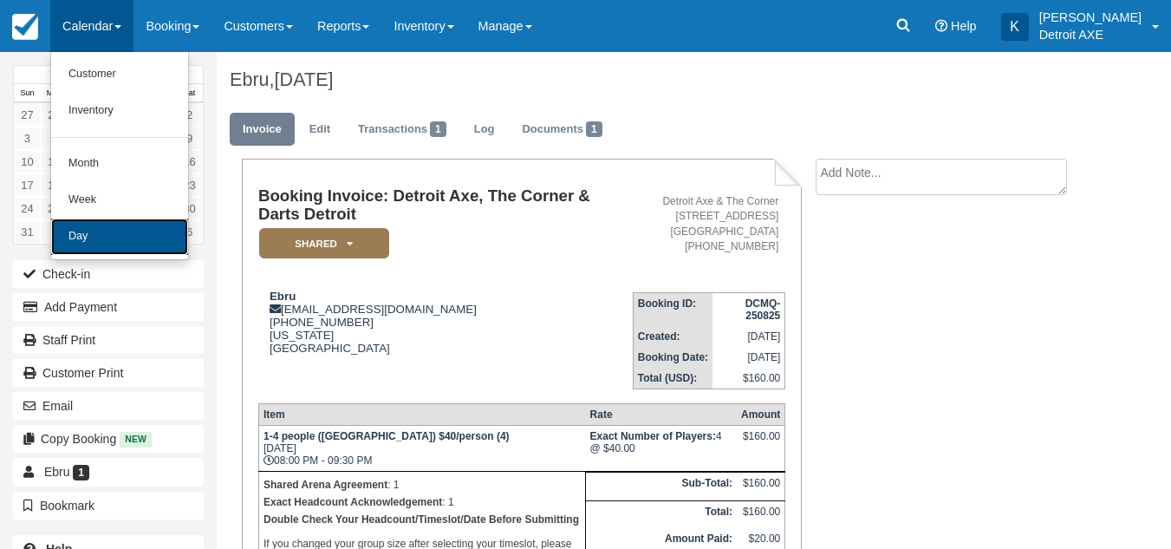
click at [79, 226] on link "Day" at bounding box center [119, 236] width 137 height 36
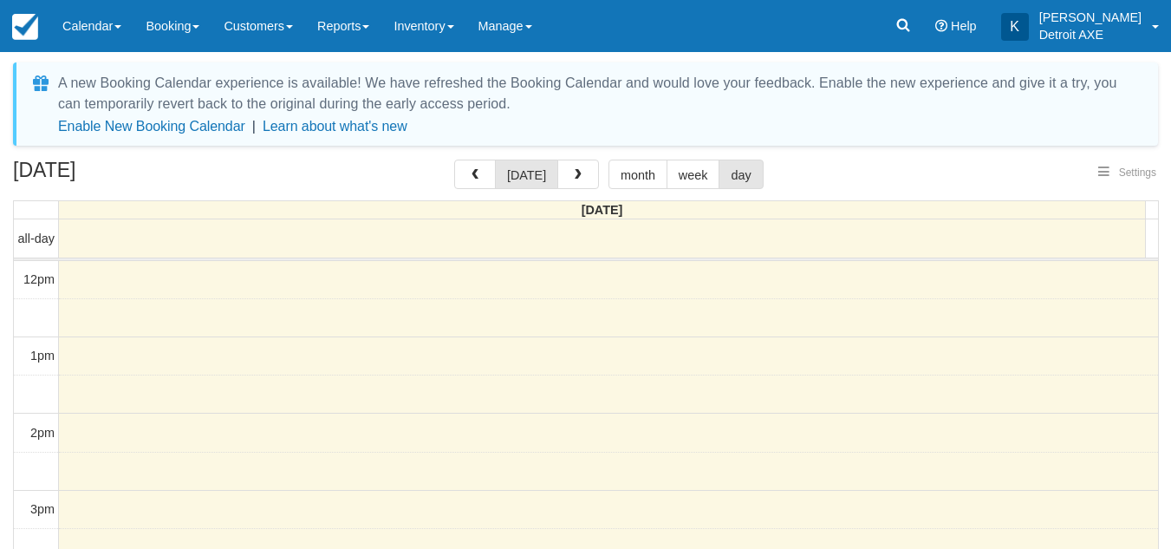
select select
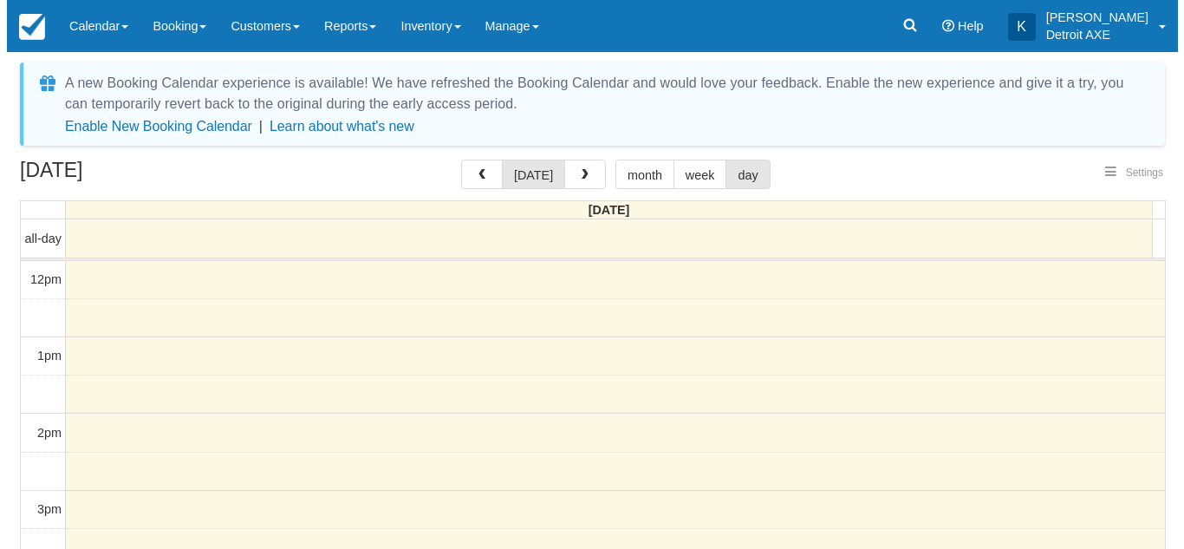
scroll to position [231, 0]
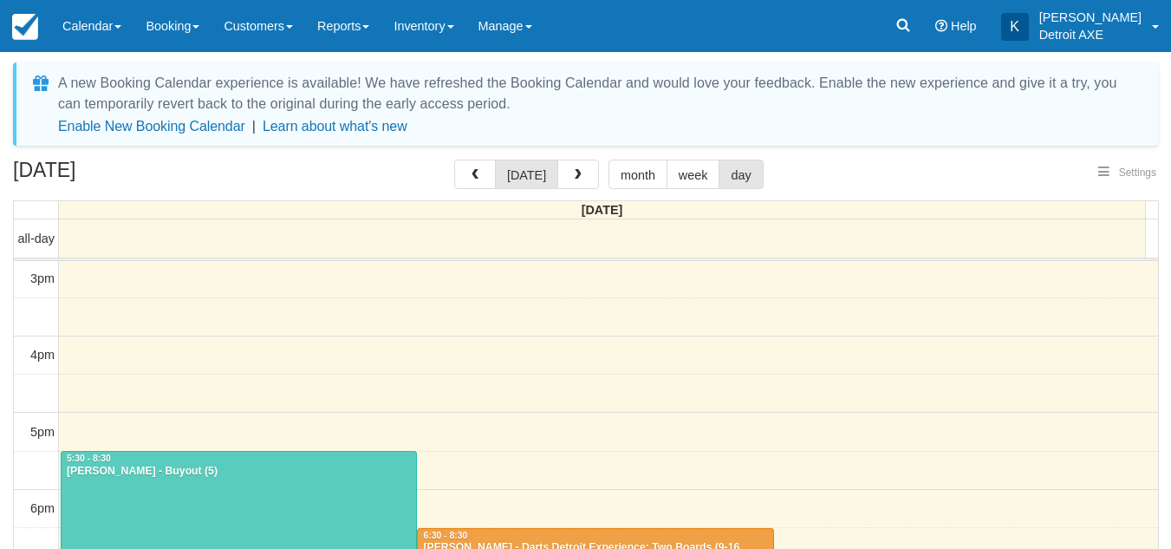
select select
click at [572, 174] on span "button" at bounding box center [578, 175] width 12 height 12
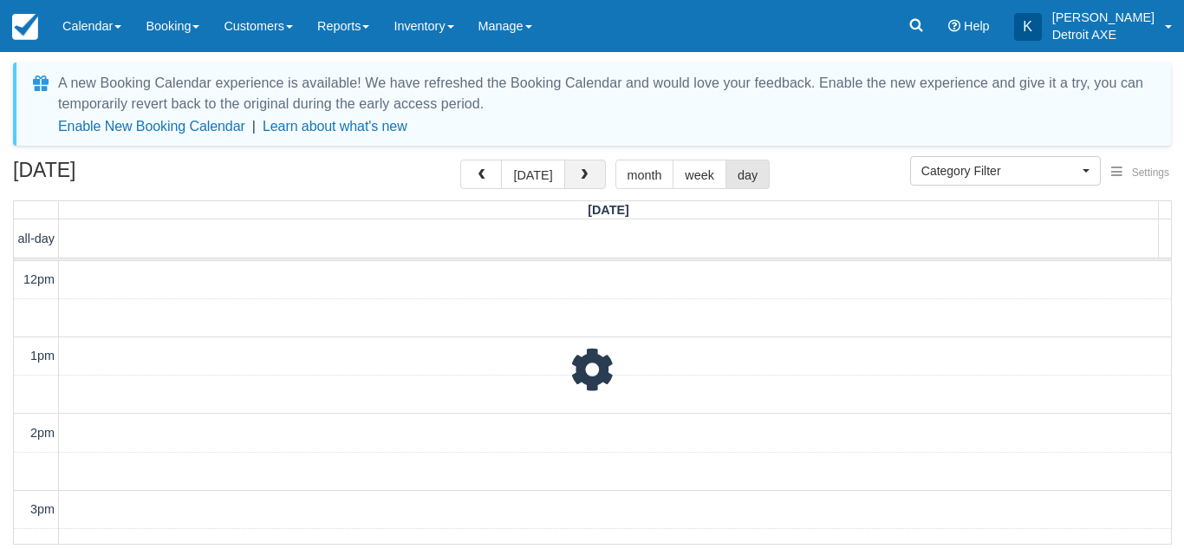
scroll to position [231, 0]
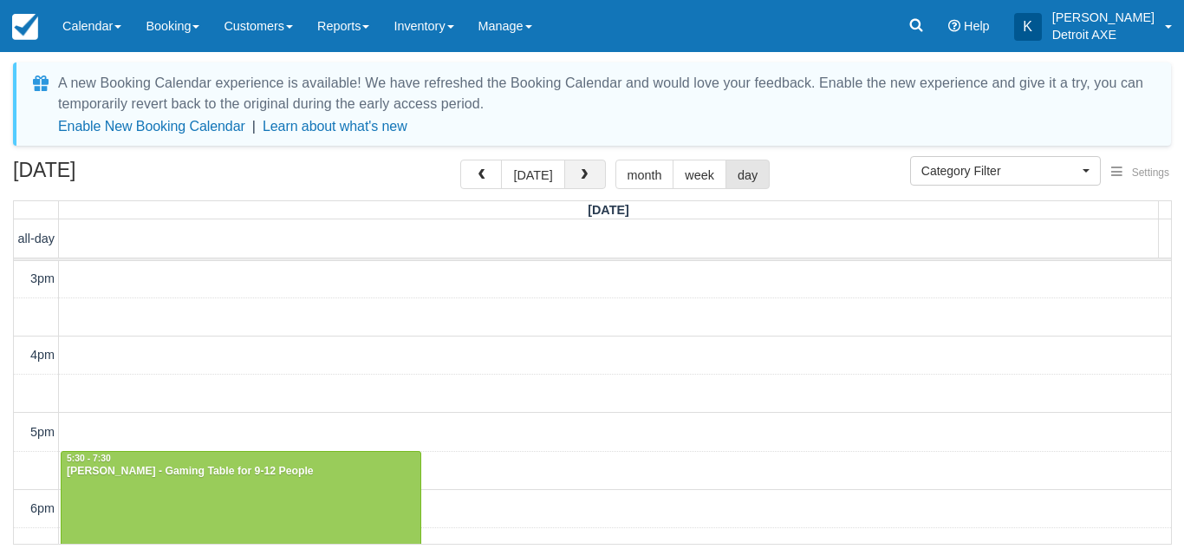
click at [570, 174] on button "button" at bounding box center [585, 174] width 42 height 29
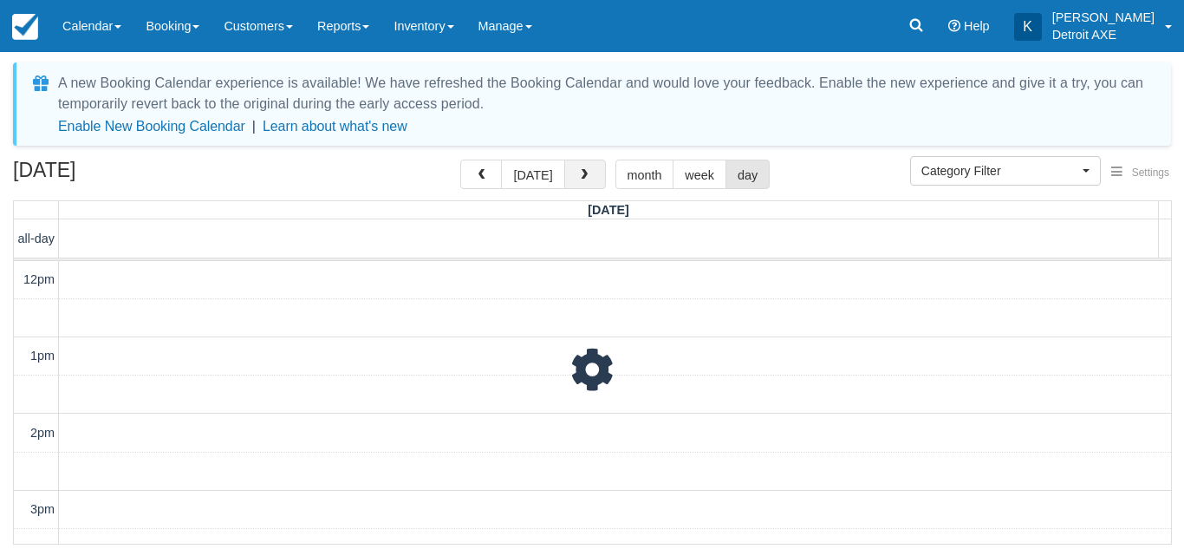
scroll to position [231, 0]
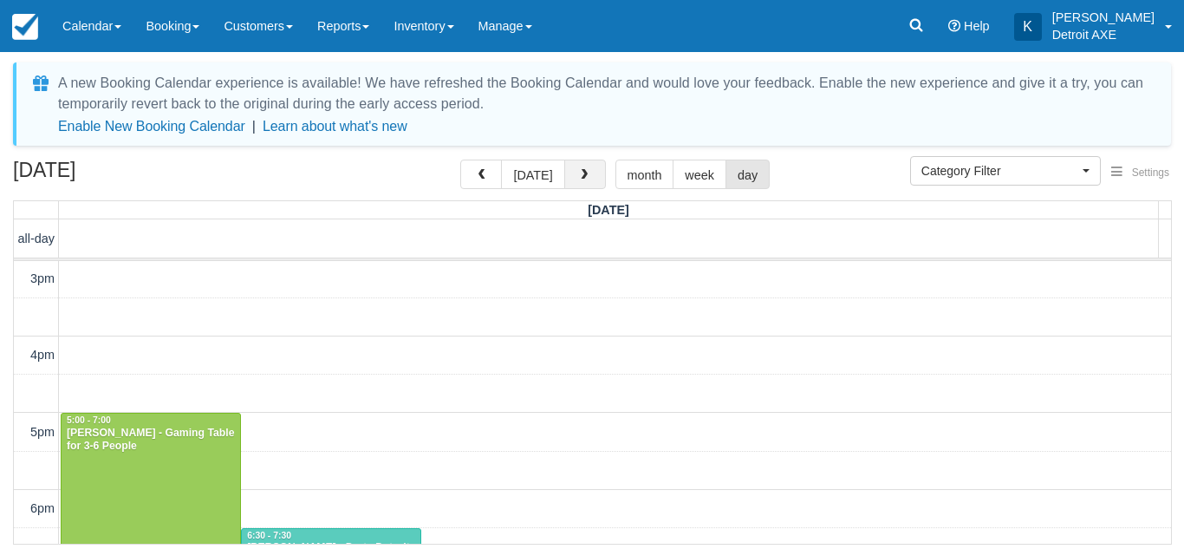
click at [570, 174] on button "button" at bounding box center [585, 174] width 42 height 29
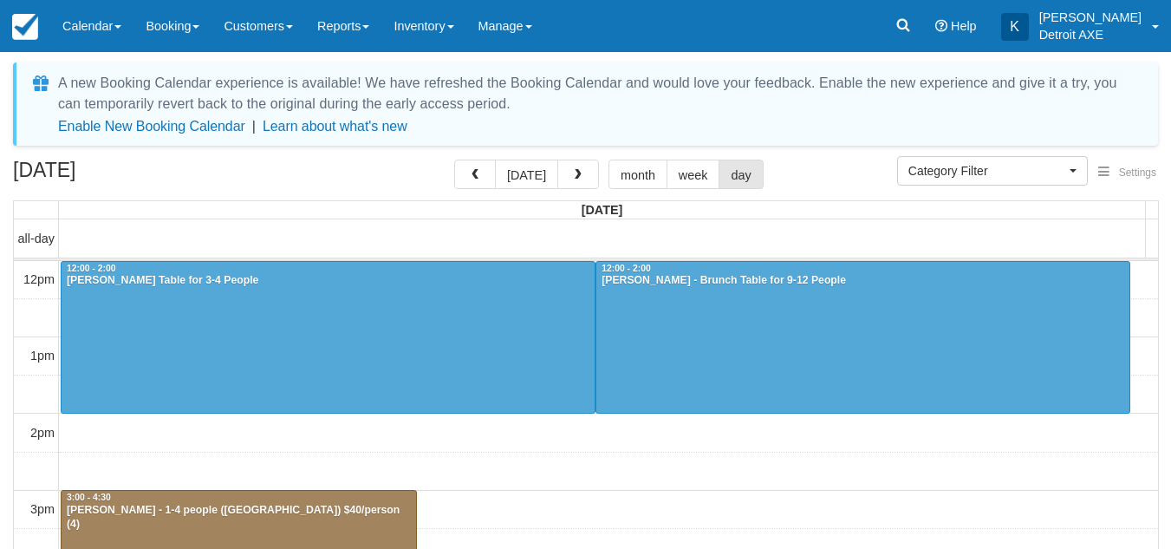
select select
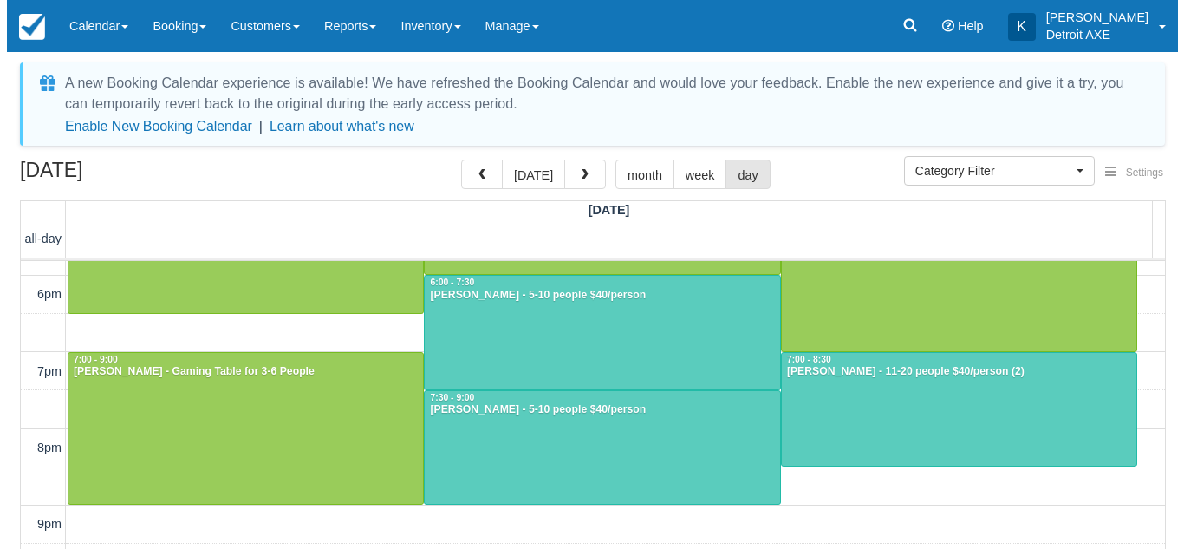
scroll to position [504, 0]
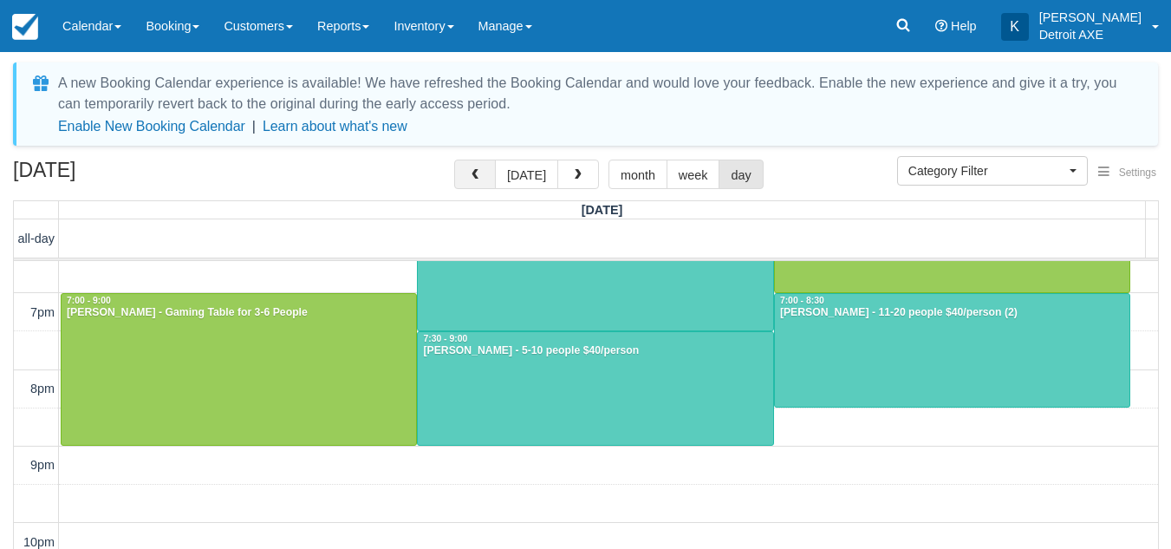
click at [481, 172] on span "button" at bounding box center [475, 175] width 12 height 12
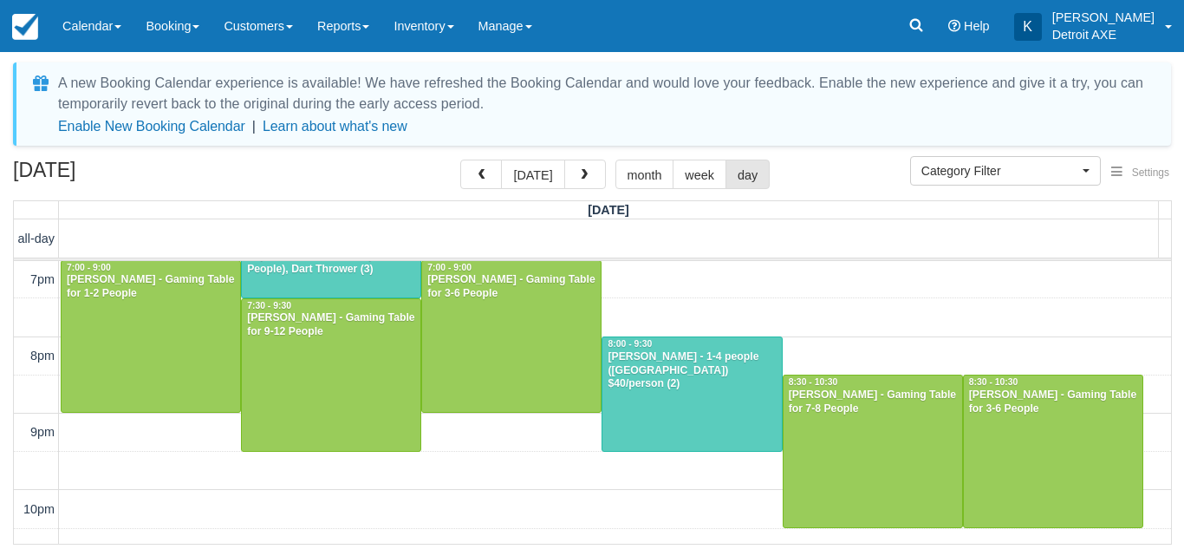
scroll to position [537, 0]
click at [837, 321] on div "12pm 1pm 2pm 3pm 4pm 5pm 6pm 7pm 8pm 9pm 10pm 11pm 7:30 - 8:00 5:00 - 7:00 Megh…" at bounding box center [592, 163] width 1157 height 880
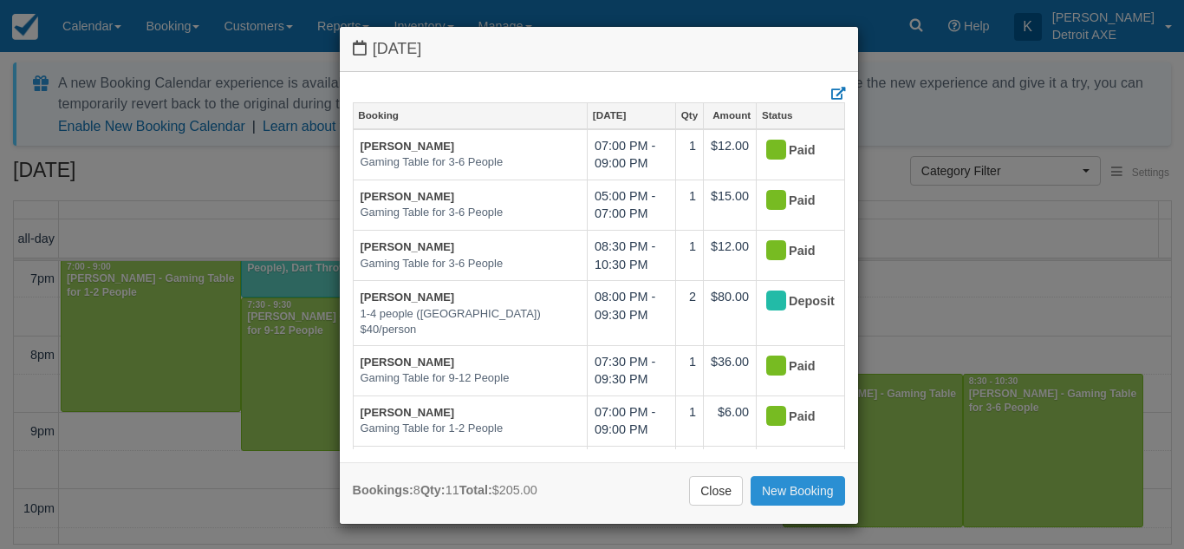
click at [812, 486] on link "New Booking" at bounding box center [798, 490] width 94 height 29
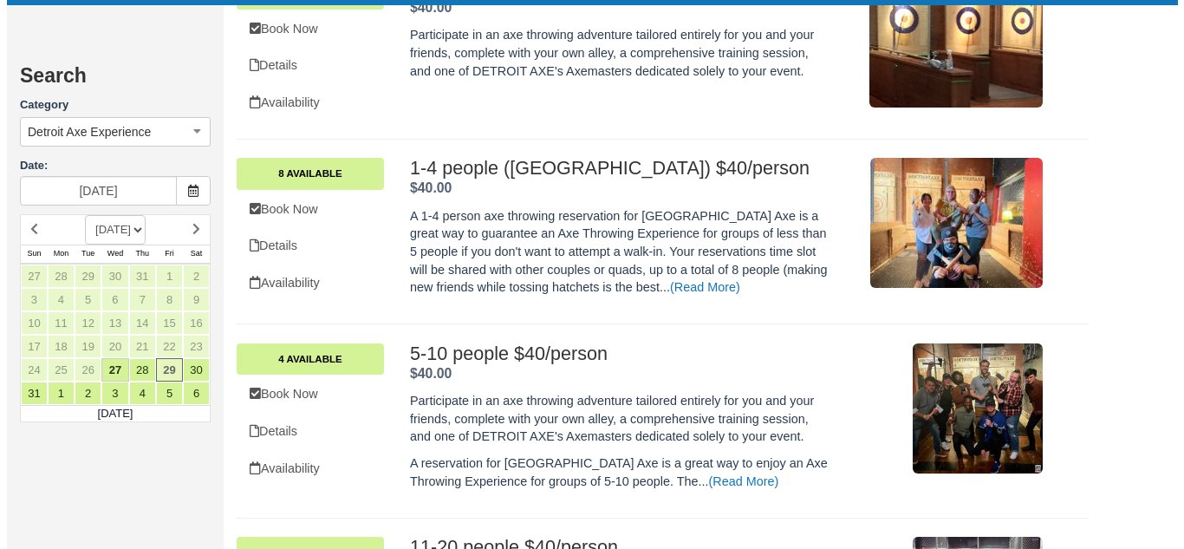
scroll to position [543, 0]
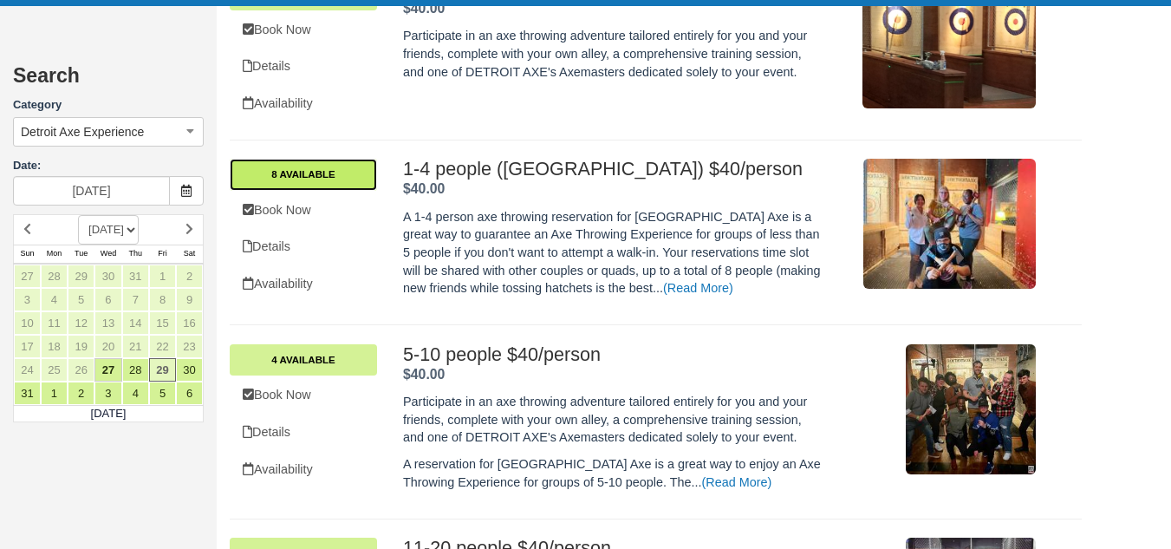
click at [319, 174] on link "8 Available" at bounding box center [303, 174] width 147 height 31
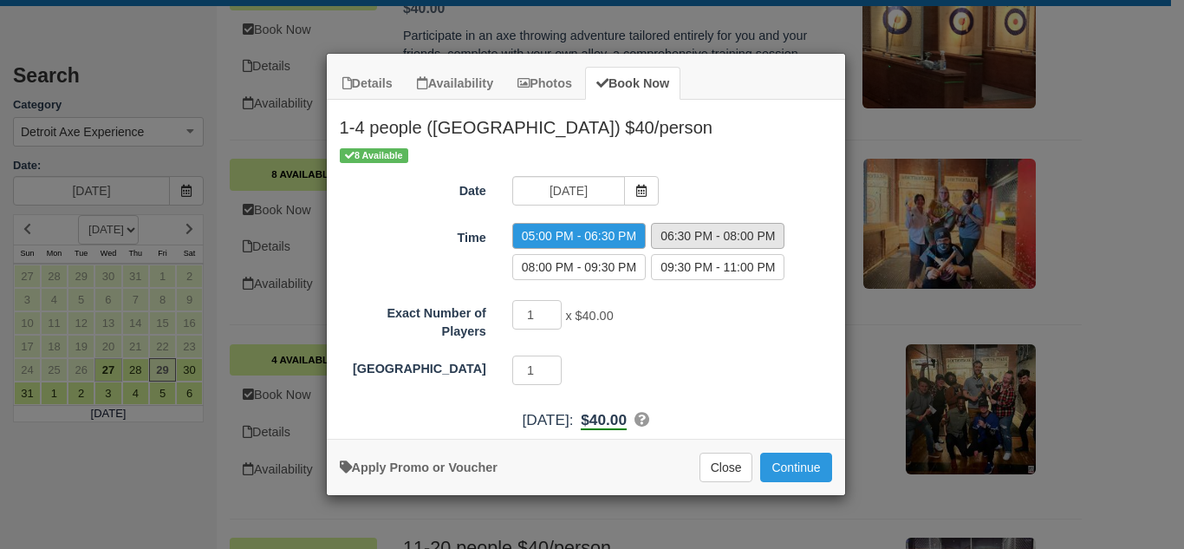
click at [708, 232] on label "06:30 PM - 08:00 PM" at bounding box center [717, 236] width 133 height 26
radio input "true"
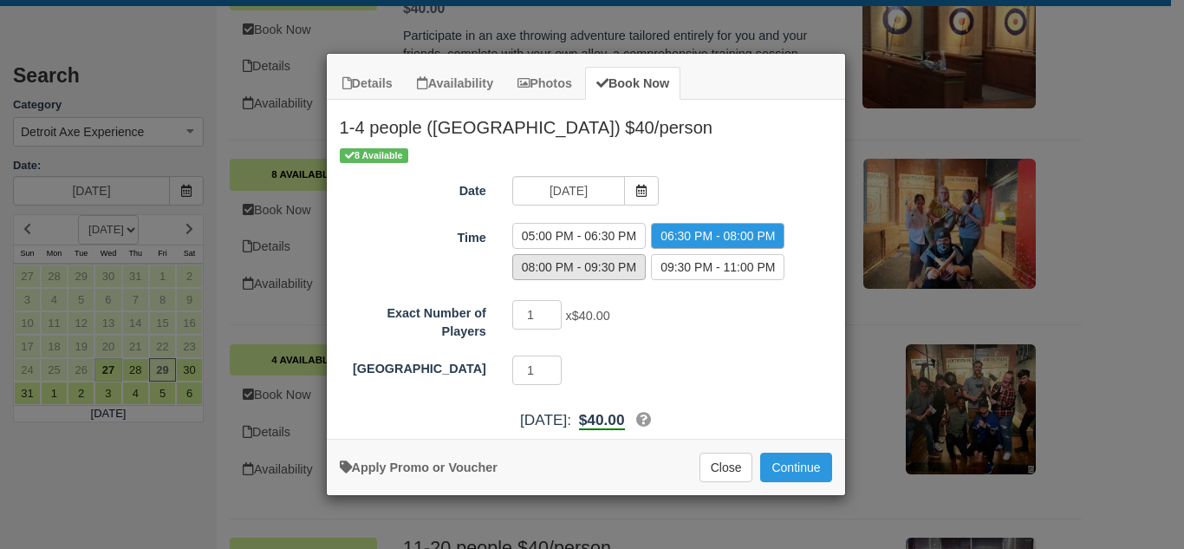
click at [613, 262] on label "08:00 PM - 09:30 PM" at bounding box center [578, 267] width 133 height 26
radio input "true"
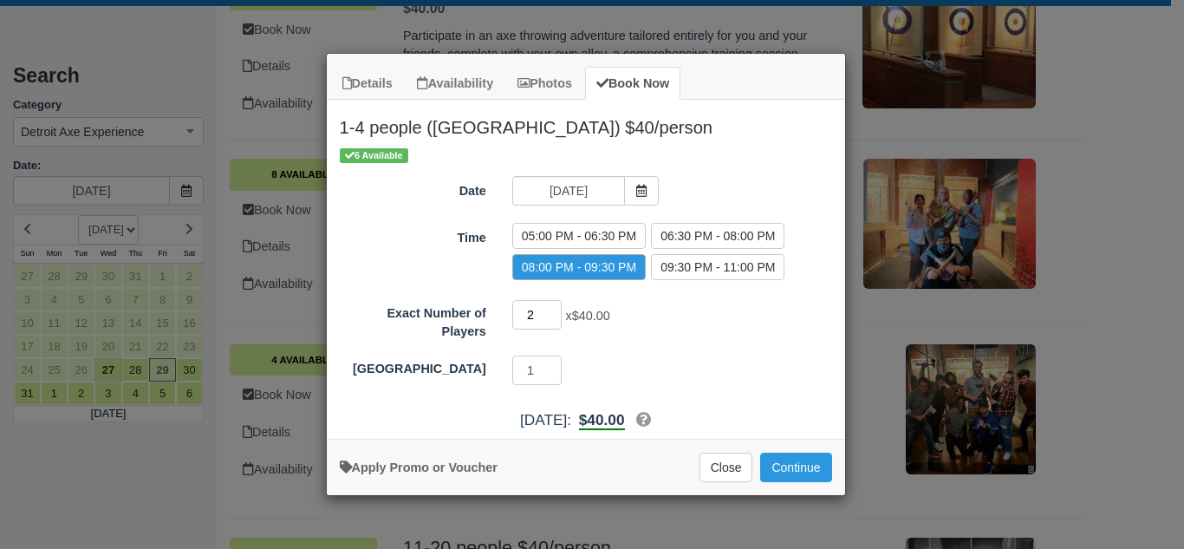
type input "2"
click at [553, 308] on input "2" at bounding box center [537, 314] width 50 height 29
click at [677, 328] on div "2 x $40.00 Required.Maximum of 4" at bounding box center [650, 317] width 303 height 34
click at [720, 244] on label "06:30 PM - 08:00 PM" at bounding box center [717, 236] width 133 height 26
radio input "true"
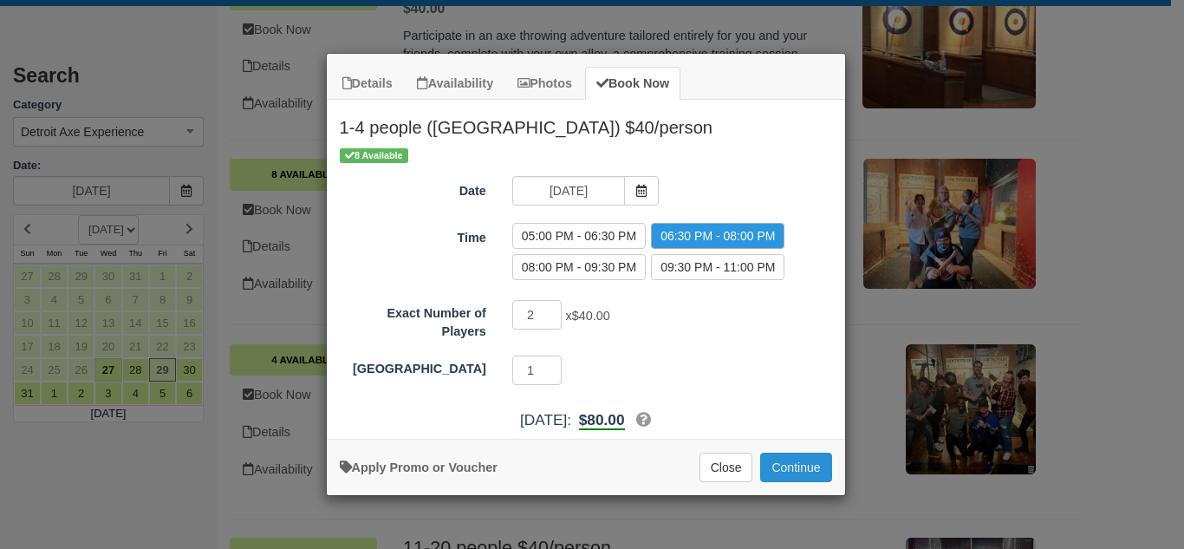
click at [801, 464] on button "Continue" at bounding box center [795, 466] width 71 height 29
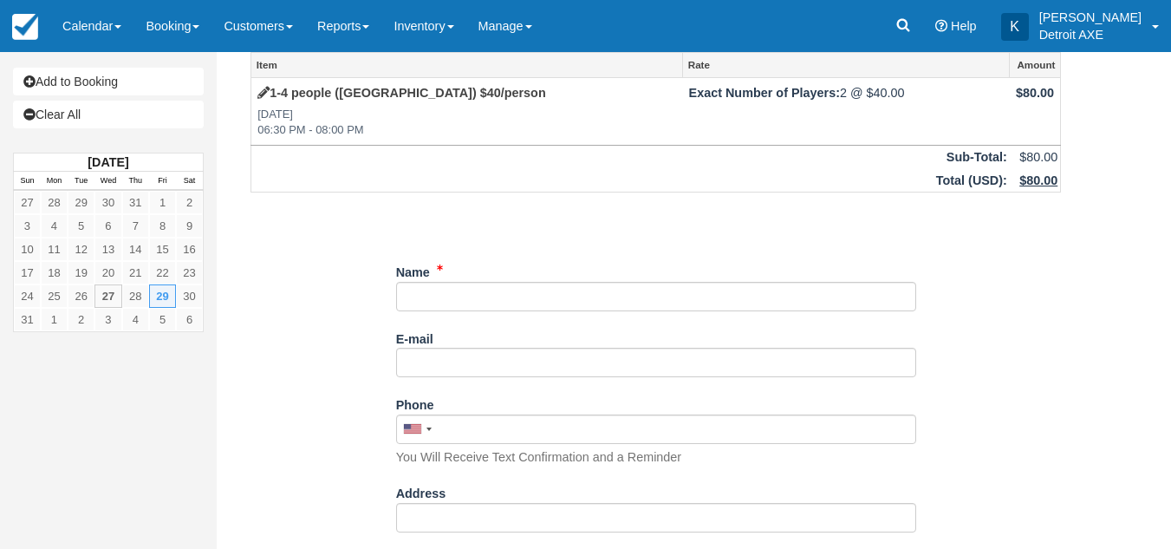
scroll to position [57, 0]
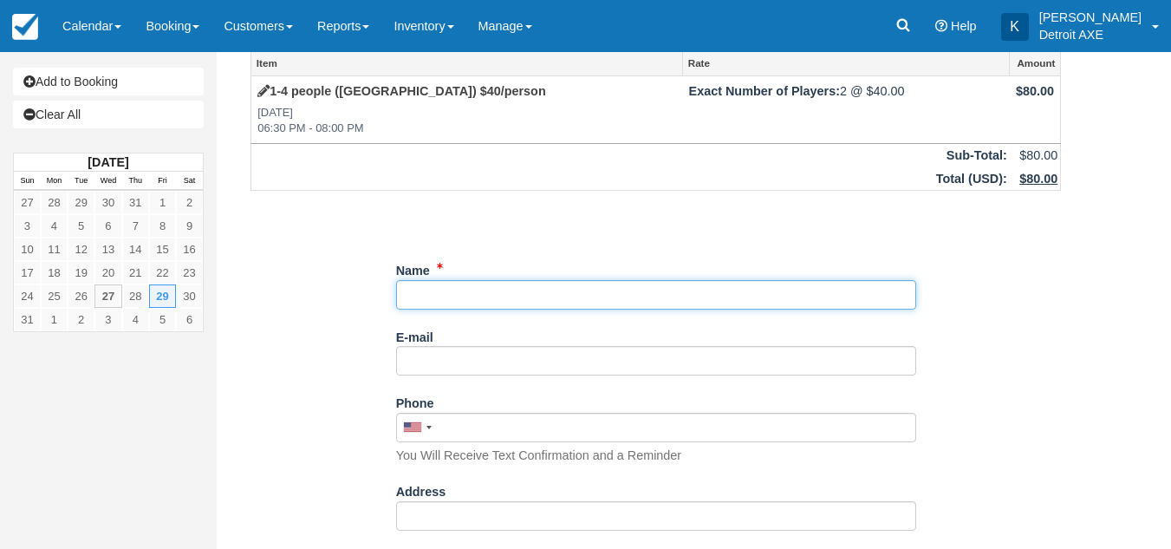
click at [448, 290] on input "Name" at bounding box center [656, 294] width 520 height 29
type input "[PERSON_NAME]"
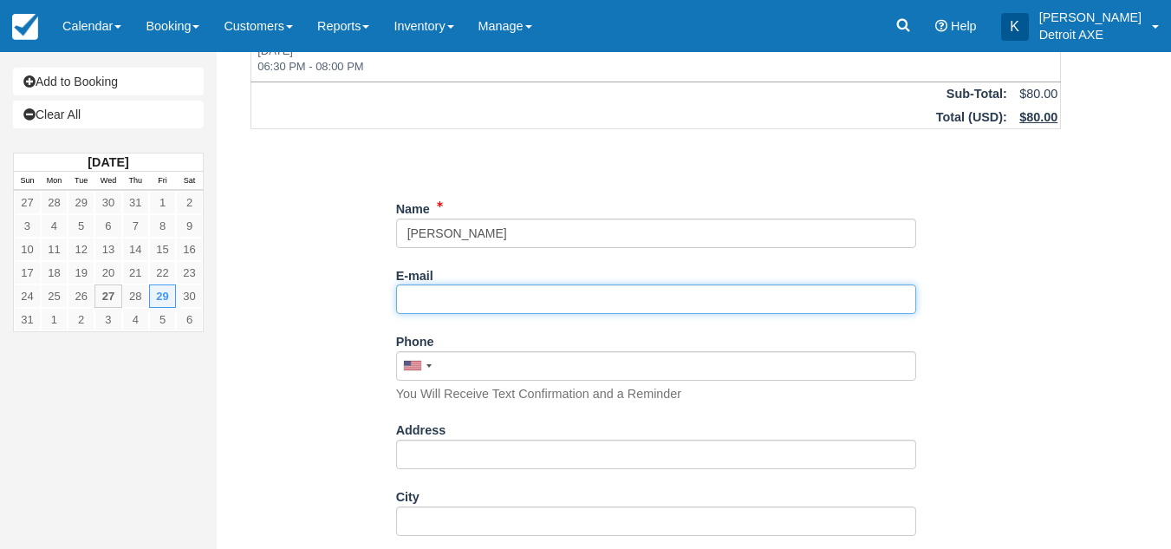
scroll to position [120, 0]
type input "wdamon80@yahoo.com"
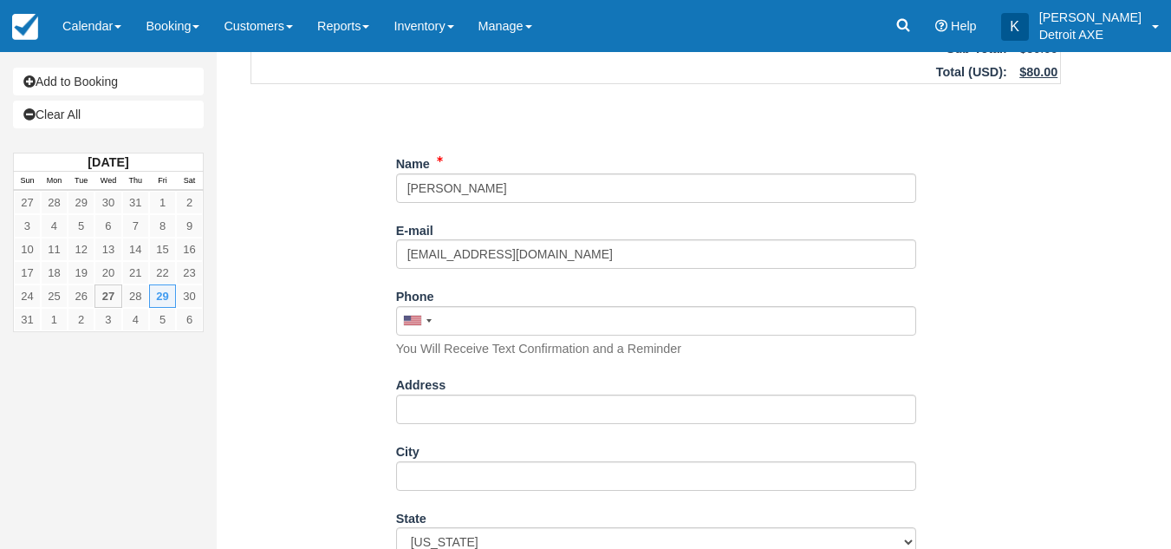
scroll to position [192, 0]
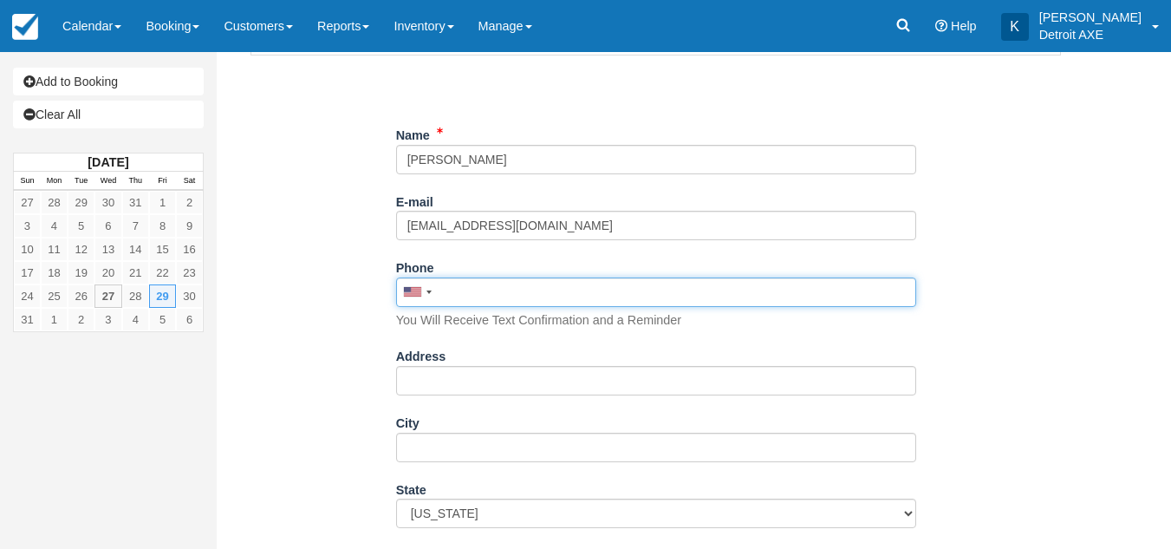
click at [494, 292] on input "Phone" at bounding box center [656, 291] width 520 height 29
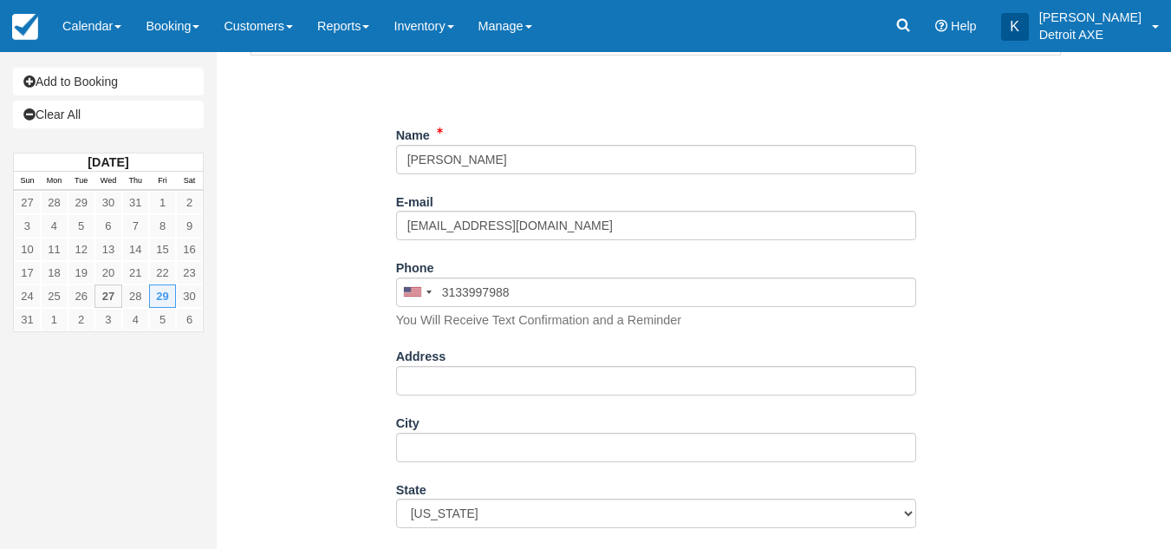
type input "(313) 399-7988"
click at [317, 286] on div "Item Rate Amount 1-4 people (Shared Arena) $40/person Fri Aug 29, 2025 06:30 PM…" at bounding box center [656, 530] width 852 height 1231
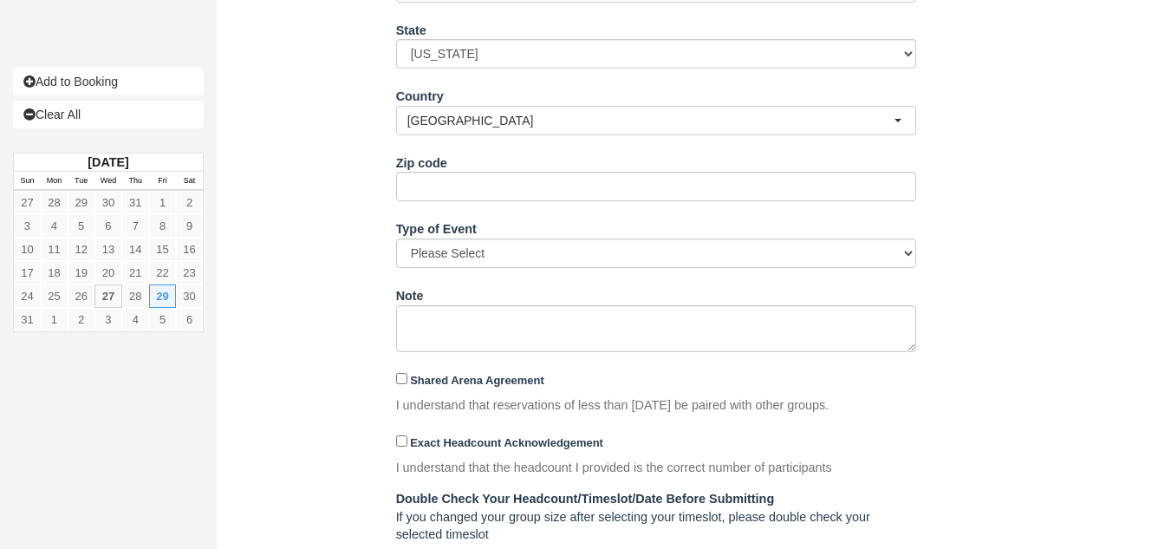
scroll to position [831, 0]
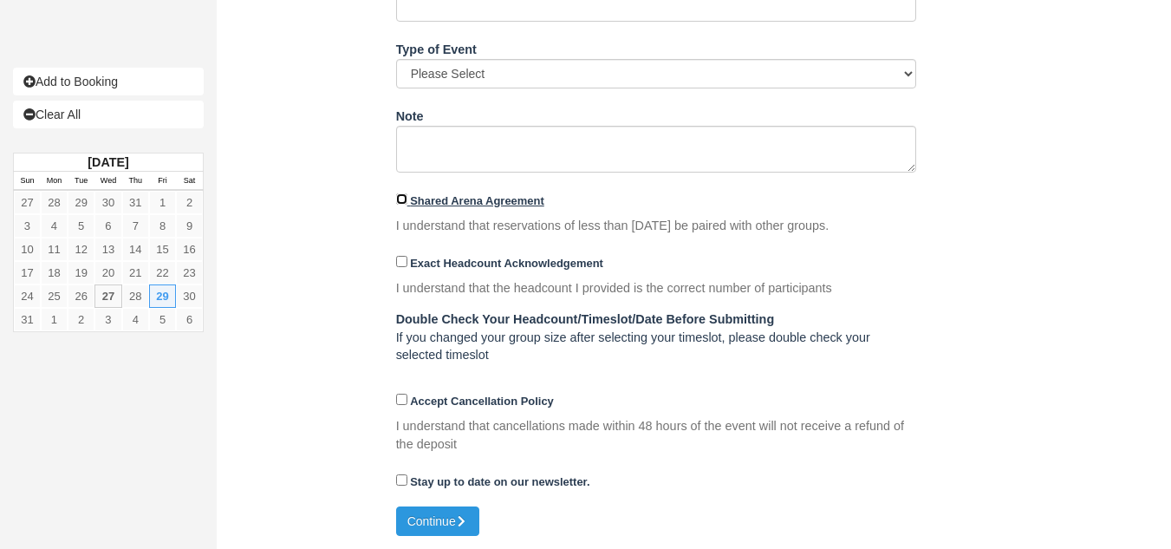
click at [400, 203] on input "Shared Arena Agreement" at bounding box center [401, 198] width 11 height 11
checkbox input "true"
click at [398, 263] on input "Exact Headcount Acknowledgement" at bounding box center [401, 261] width 11 height 11
checkbox input "true"
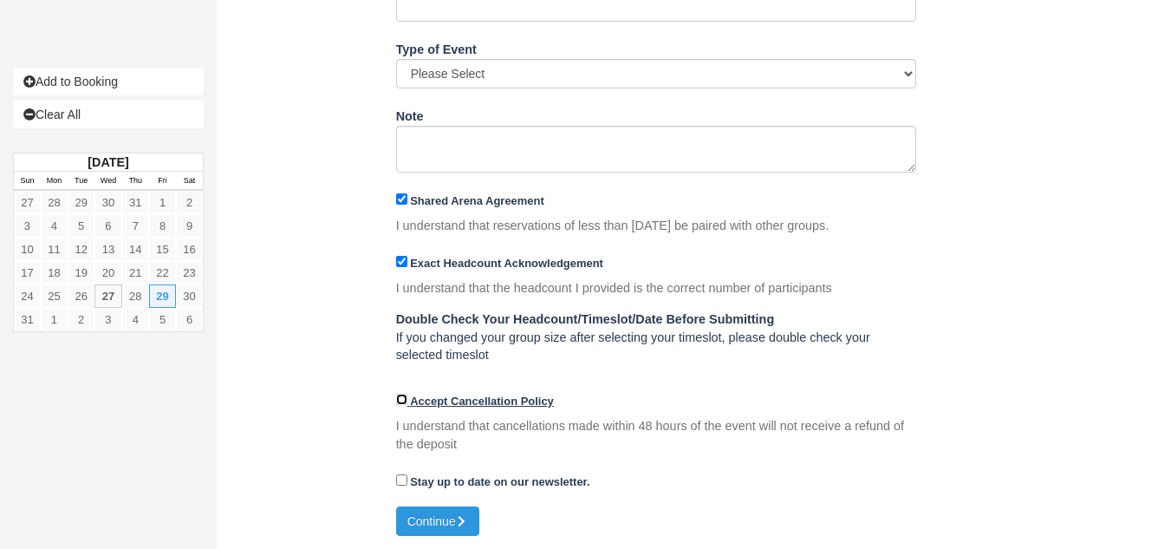
click at [399, 396] on input "Accept Cancellation Policy" at bounding box center [401, 399] width 11 height 11
checkbox input "true"
click at [420, 515] on button "Continue" at bounding box center [437, 520] width 83 height 29
type input "+13133997988"
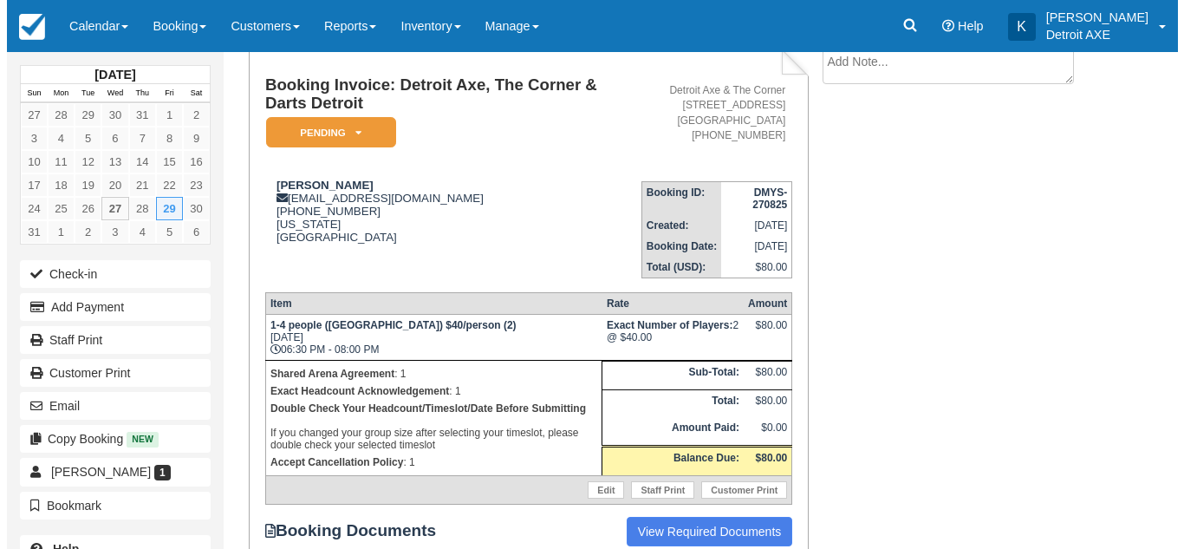
scroll to position [112, 0]
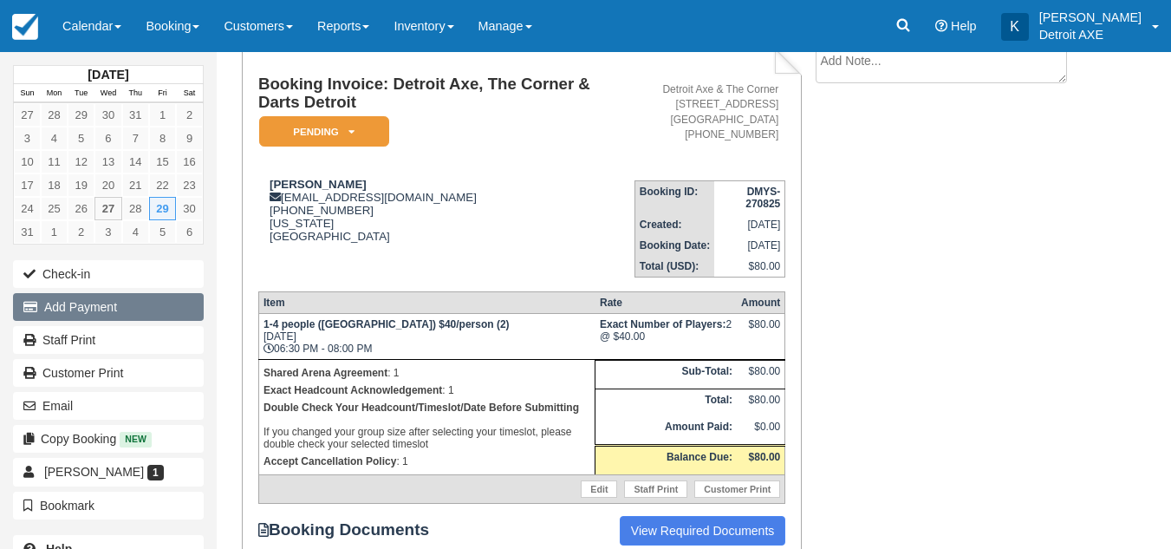
click at [151, 316] on button "Add Payment" at bounding box center [108, 307] width 191 height 28
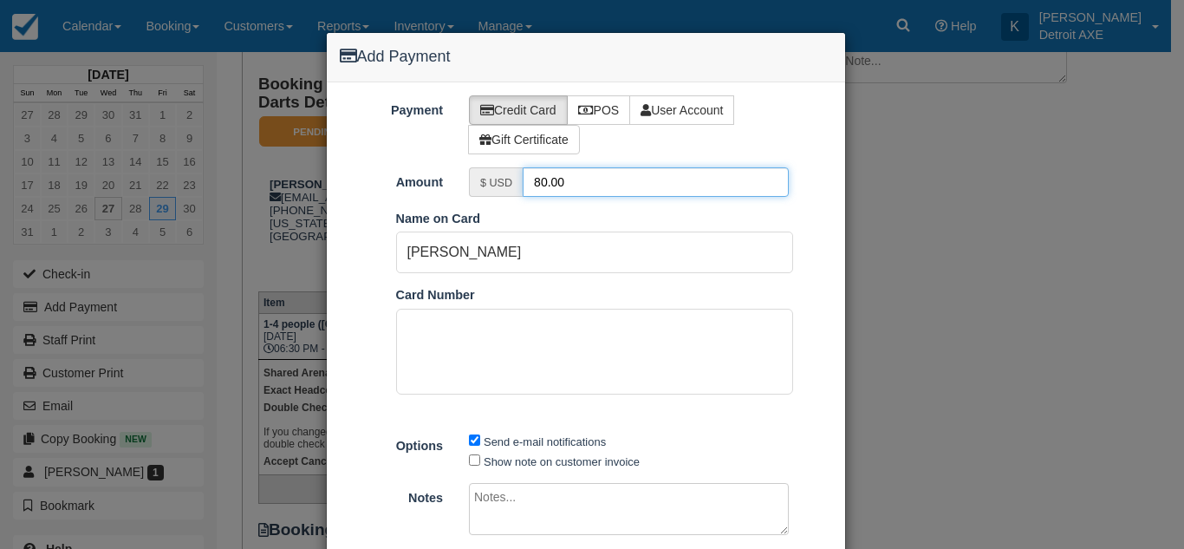
click at [594, 191] on input "80.00" at bounding box center [656, 181] width 266 height 29
type input "20.00"
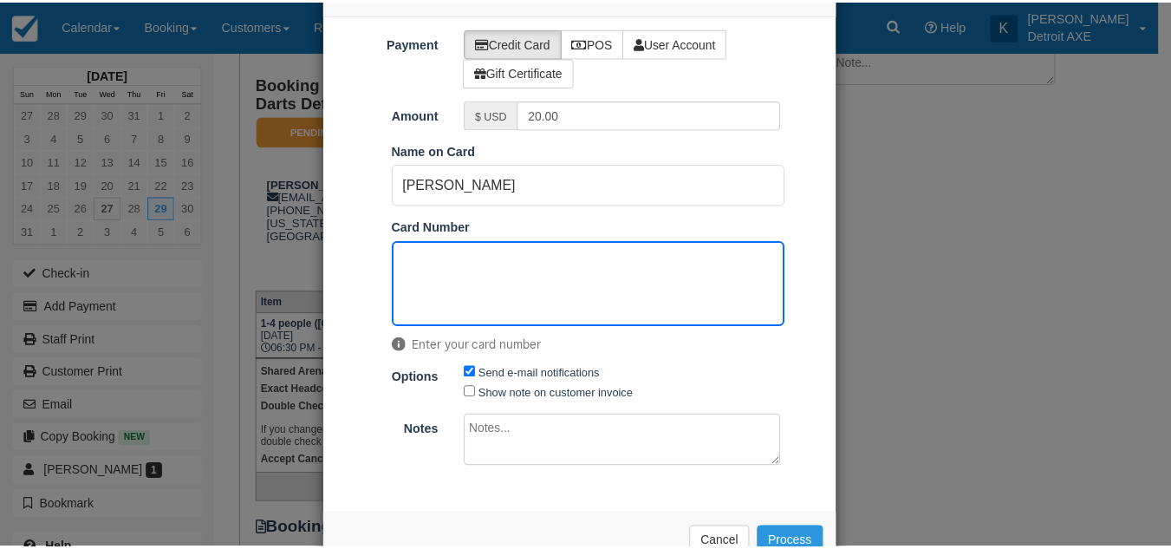
scroll to position [116, 0]
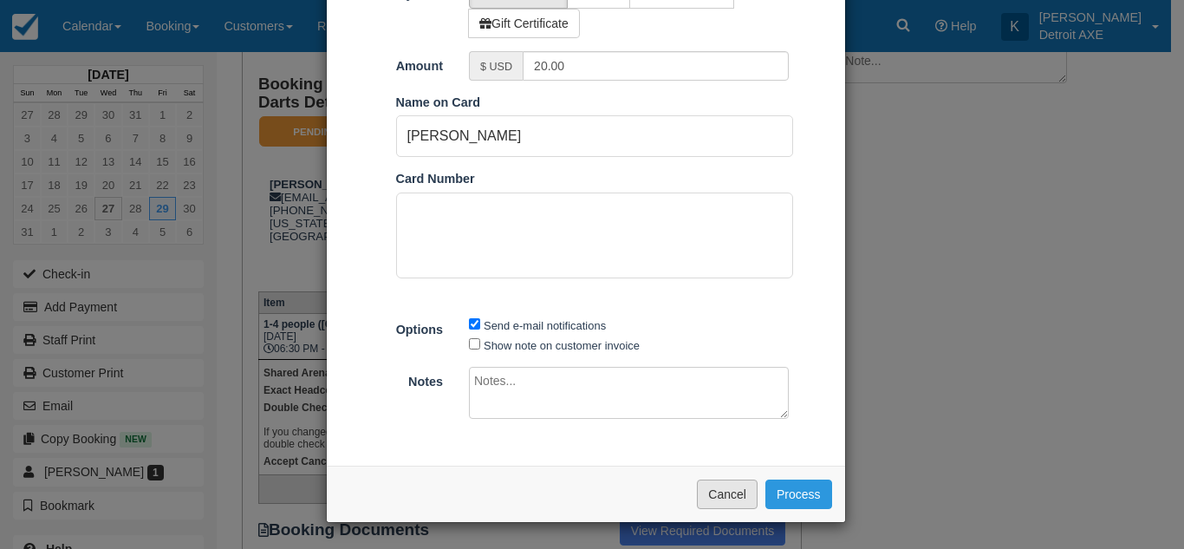
click at [719, 491] on button "Cancel" at bounding box center [727, 493] width 61 height 29
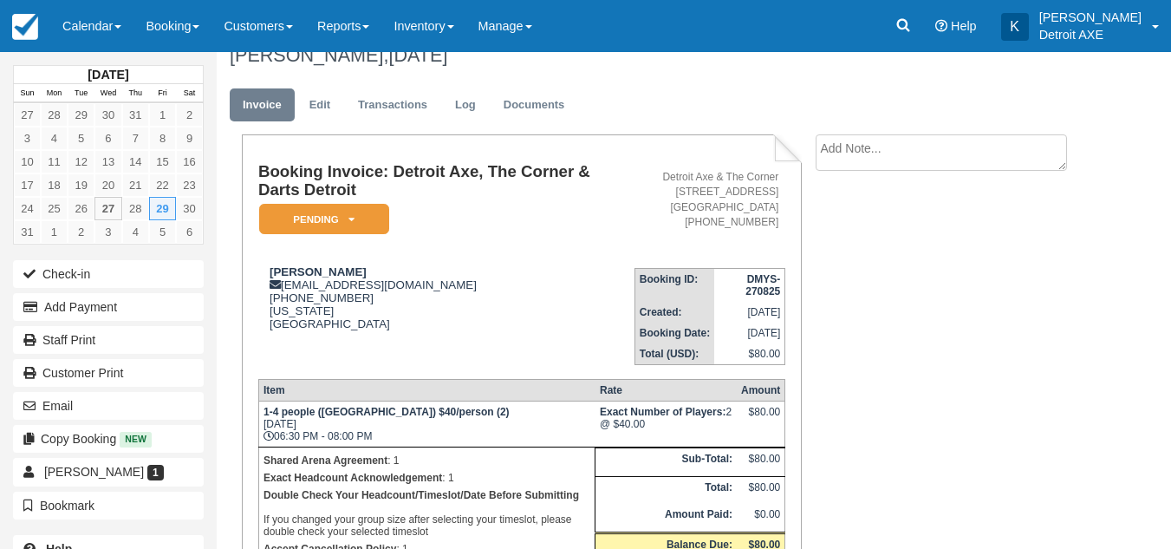
scroll to position [22, 0]
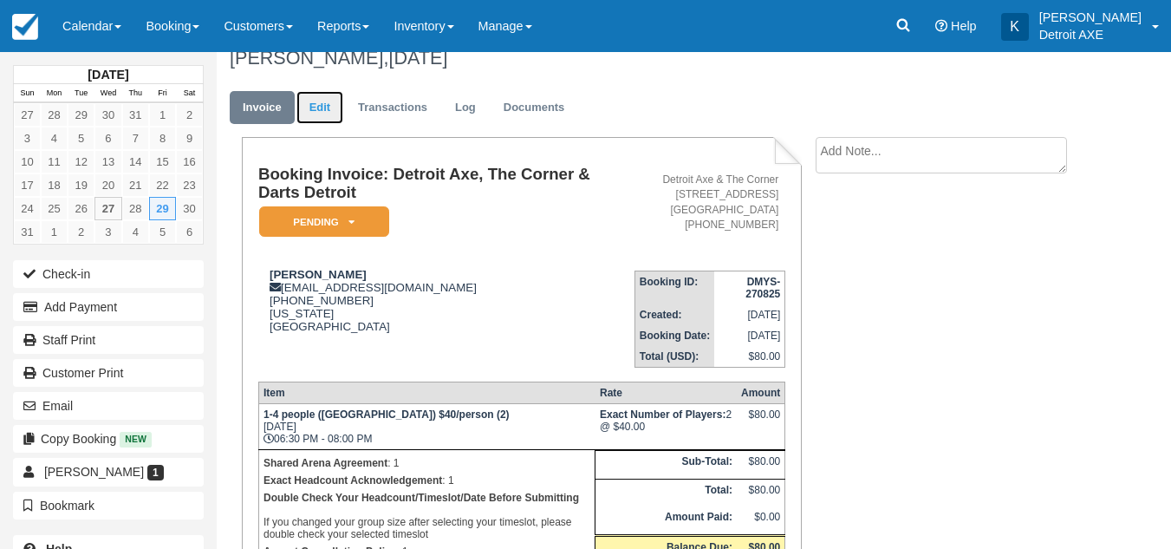
click at [313, 108] on link "Edit" at bounding box center [319, 108] width 47 height 34
click at [265, 109] on link "Invoice" at bounding box center [262, 108] width 65 height 34
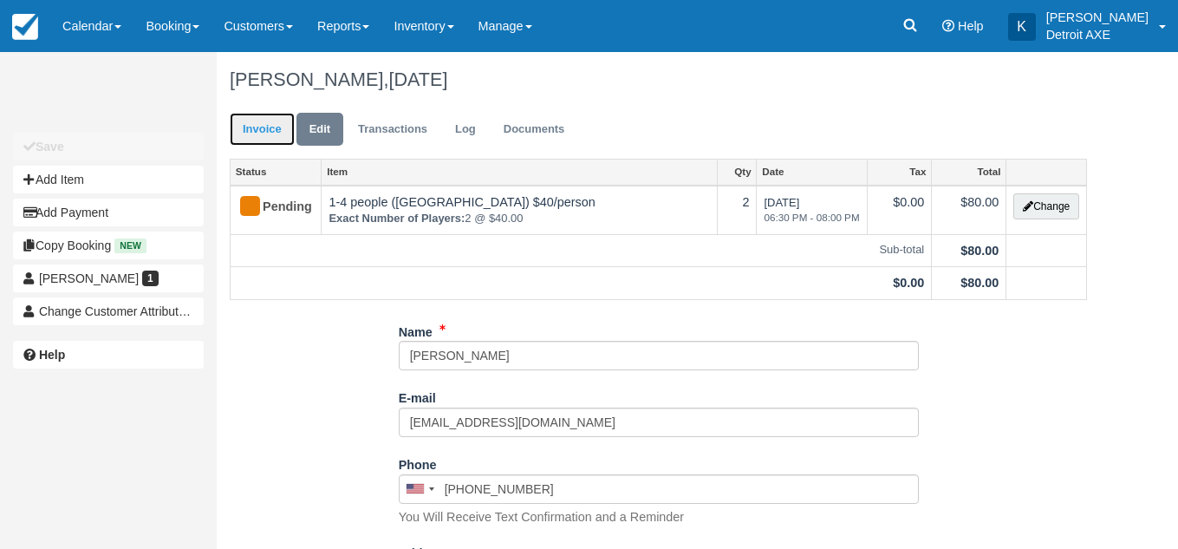
click at [272, 136] on link "Invoice" at bounding box center [262, 130] width 65 height 34
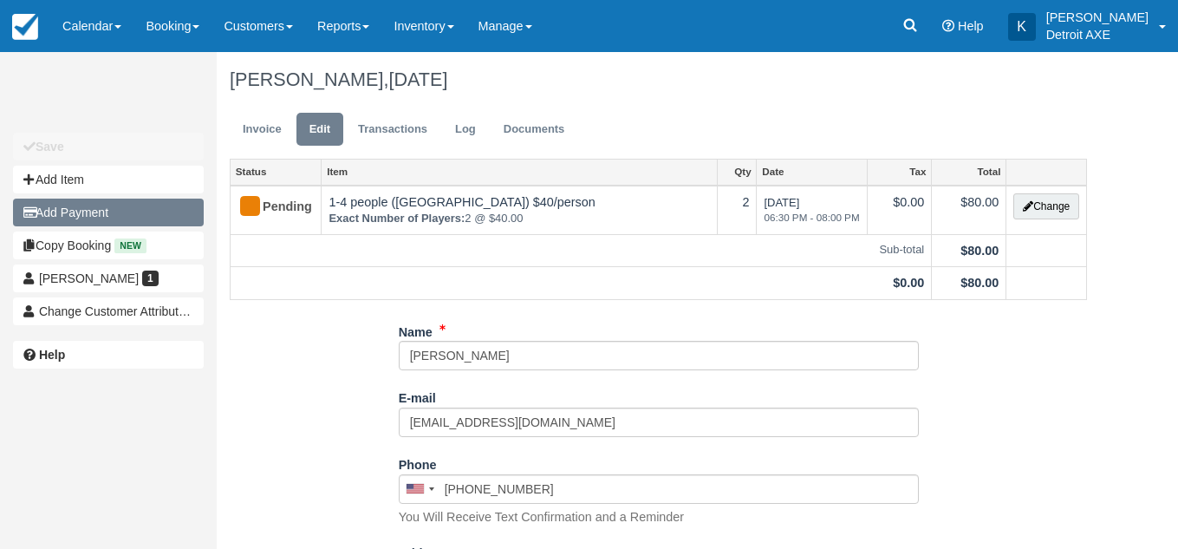
click at [175, 205] on button "Add Payment" at bounding box center [108, 213] width 191 height 28
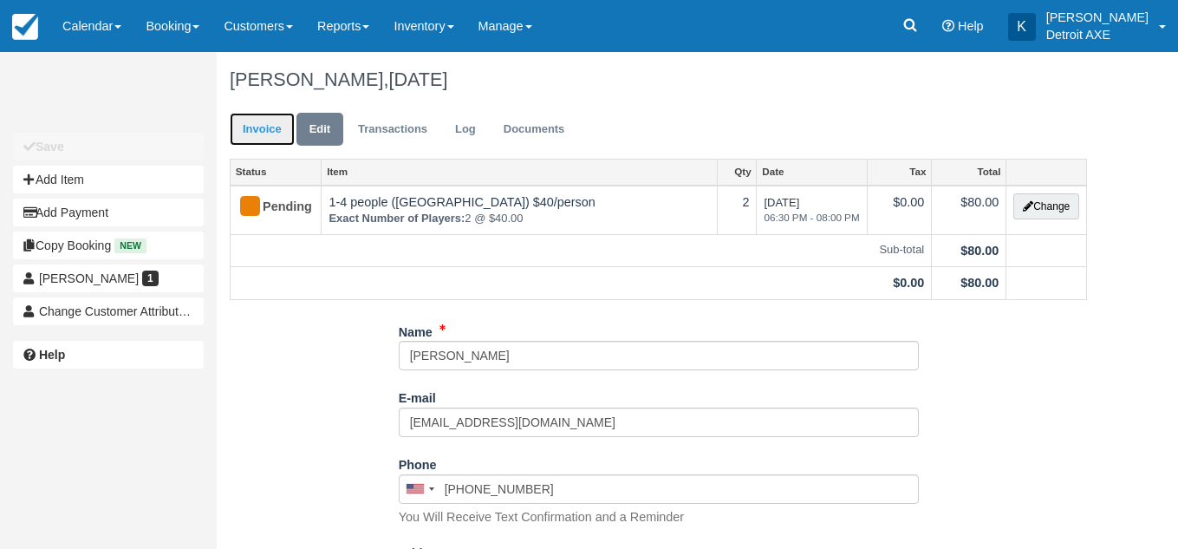
click at [270, 127] on link "Invoice" at bounding box center [262, 130] width 65 height 34
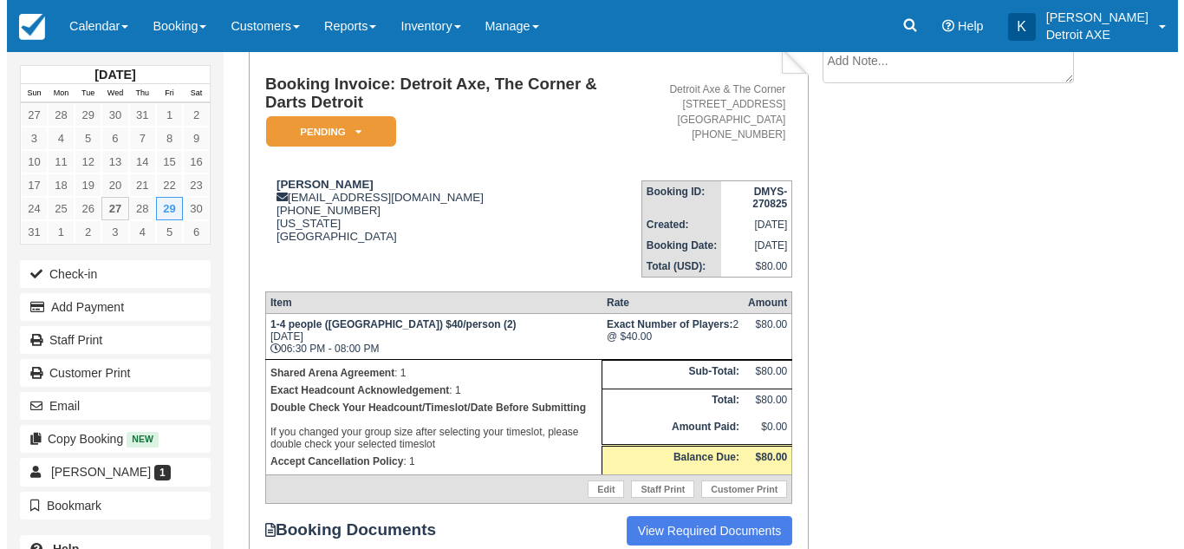
scroll to position [113, 0]
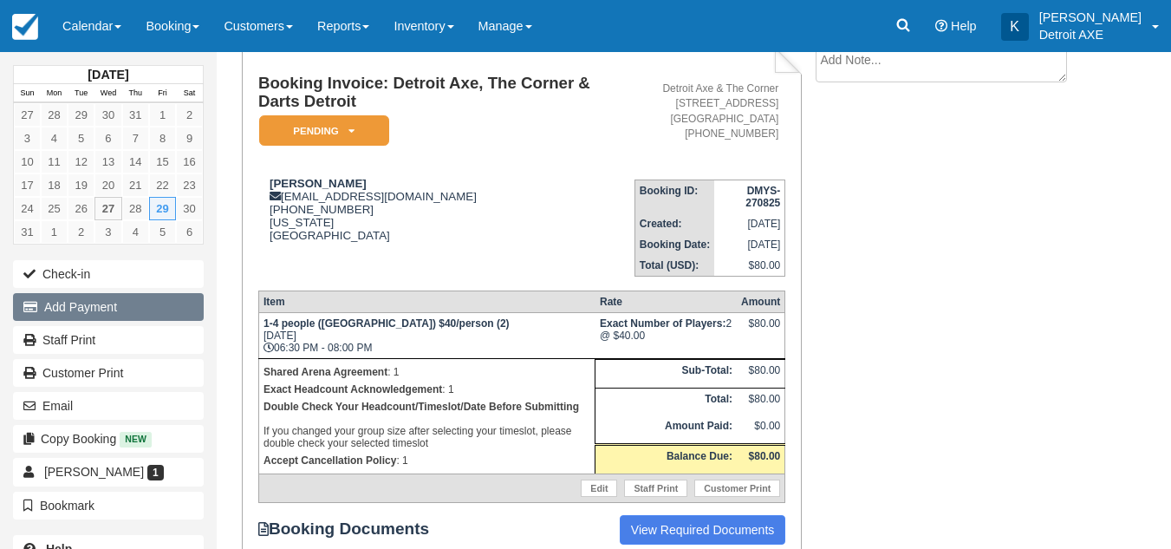
click at [128, 316] on button "Add Payment" at bounding box center [108, 307] width 191 height 28
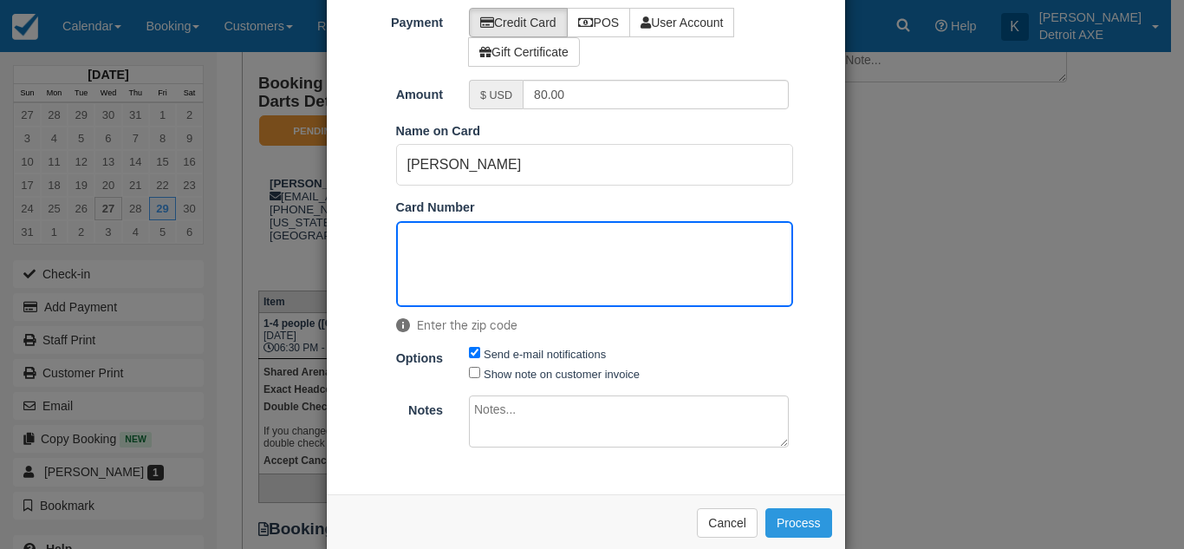
scroll to position [88, 0]
click at [813, 532] on button "Process" at bounding box center [798, 521] width 67 height 29
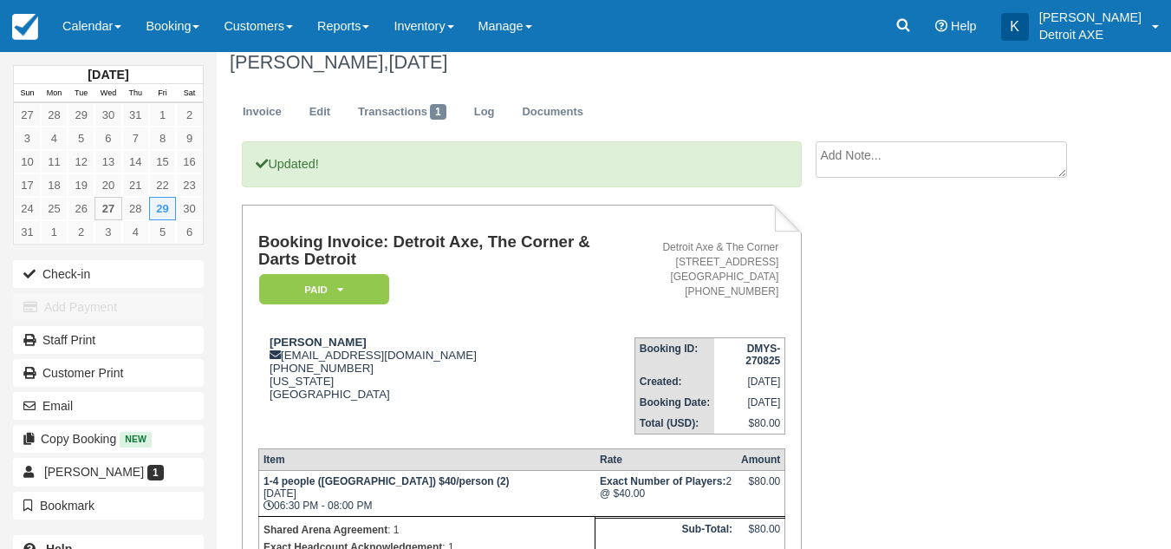
scroll to position [16, 0]
click at [323, 118] on link "Edit" at bounding box center [319, 113] width 47 height 34
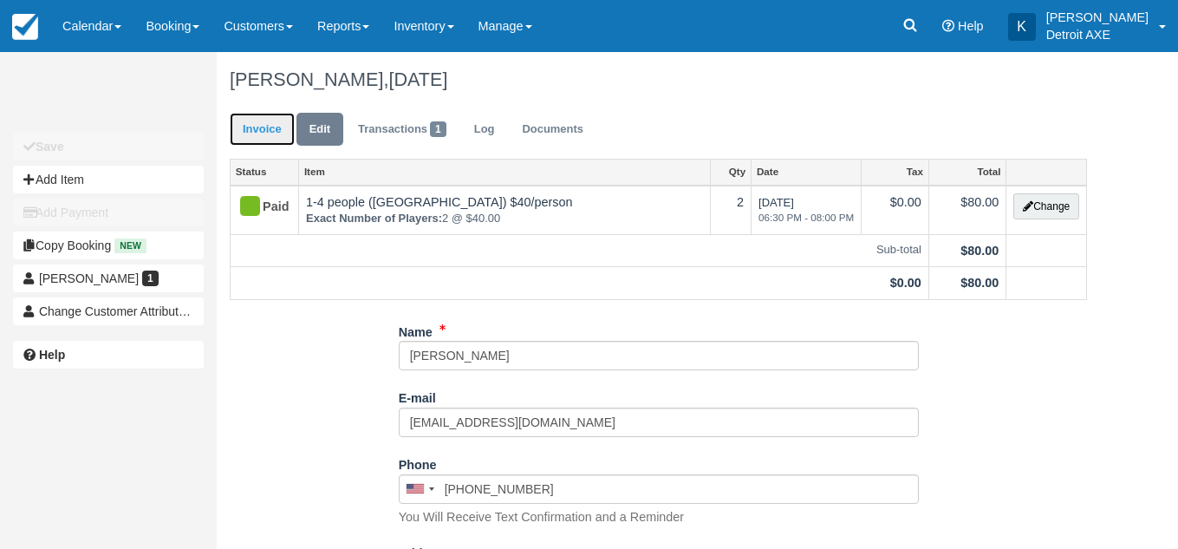
click at [277, 135] on link "Invoice" at bounding box center [262, 130] width 65 height 34
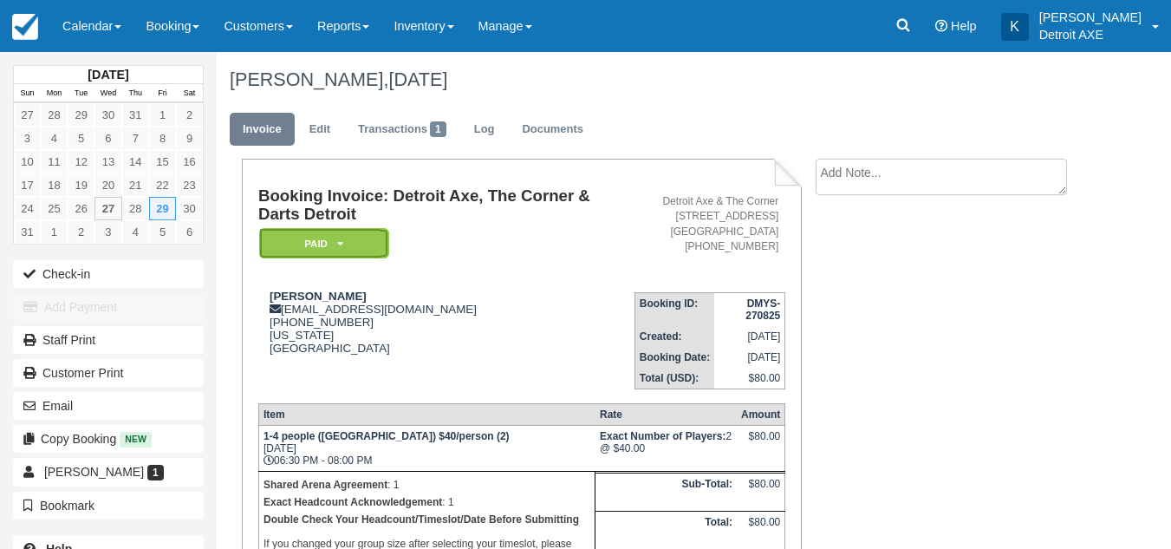
click at [369, 255] on em "Paid" at bounding box center [324, 243] width 130 height 30
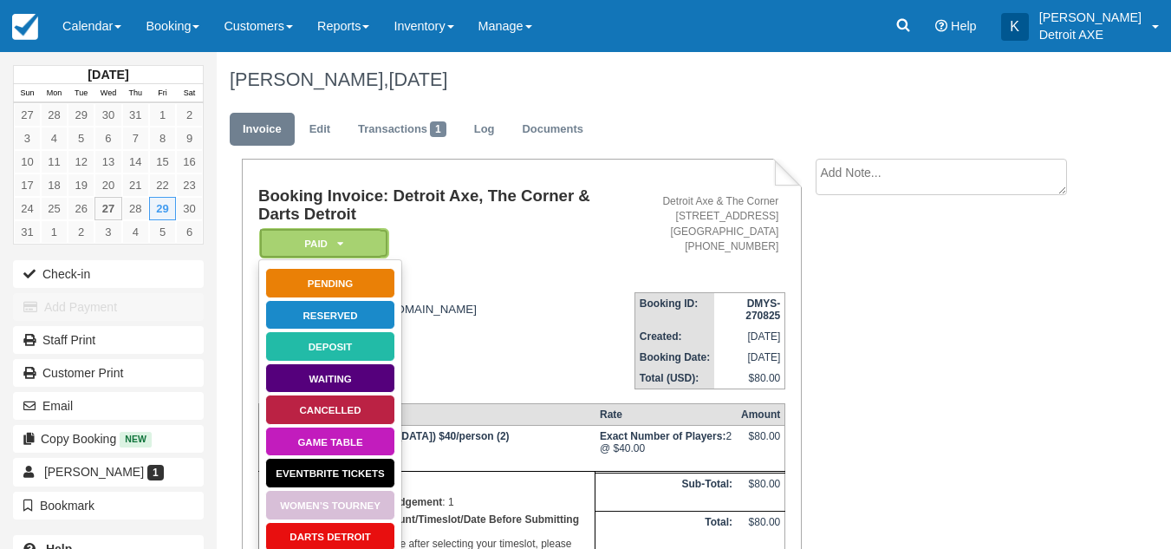
scroll to position [136, 0]
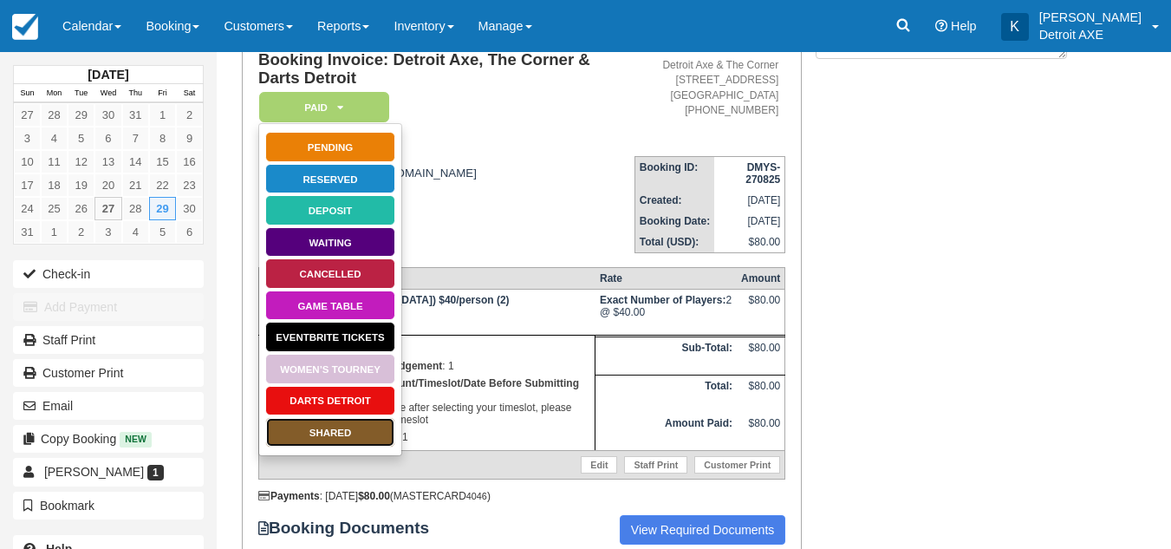
click at [336, 433] on link "SHARED" at bounding box center [330, 432] width 130 height 30
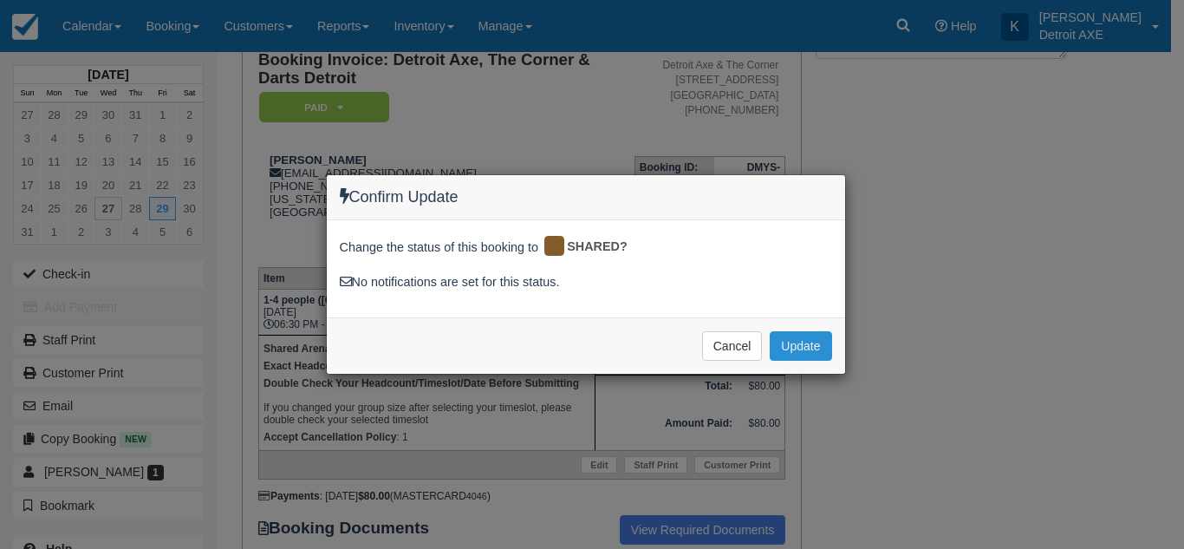
click at [809, 349] on button "Update" at bounding box center [801, 345] width 62 height 29
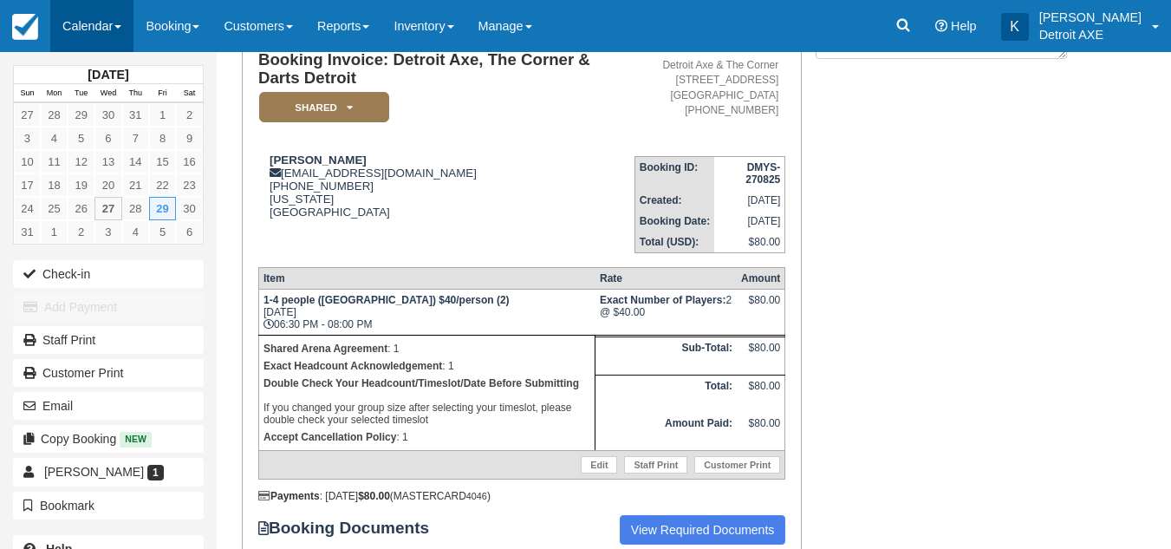
click at [106, 29] on link "Calendar" at bounding box center [91, 26] width 83 height 52
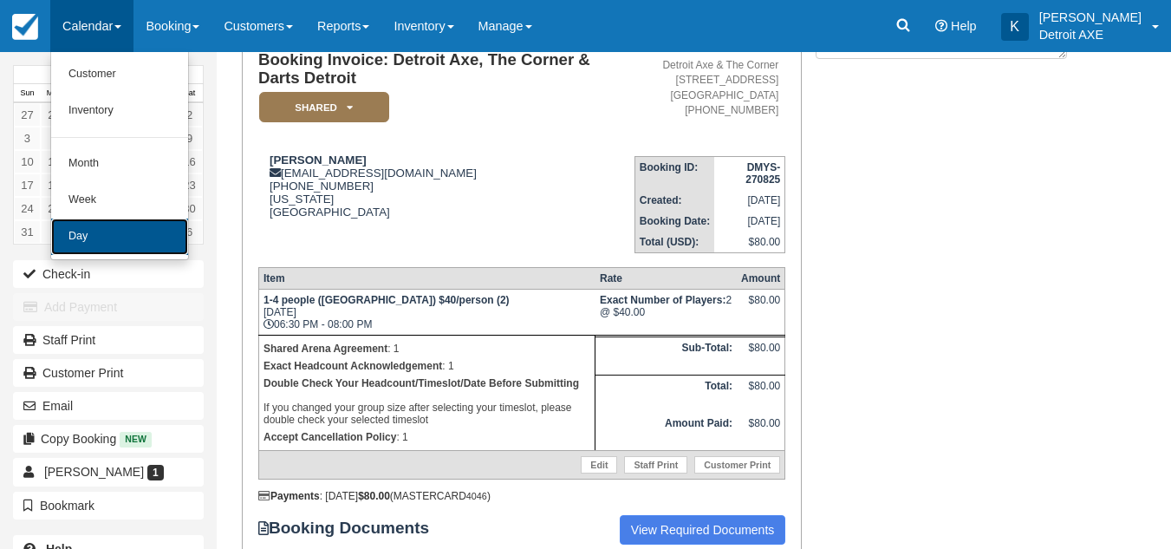
click at [118, 230] on link "Day" at bounding box center [119, 236] width 137 height 36
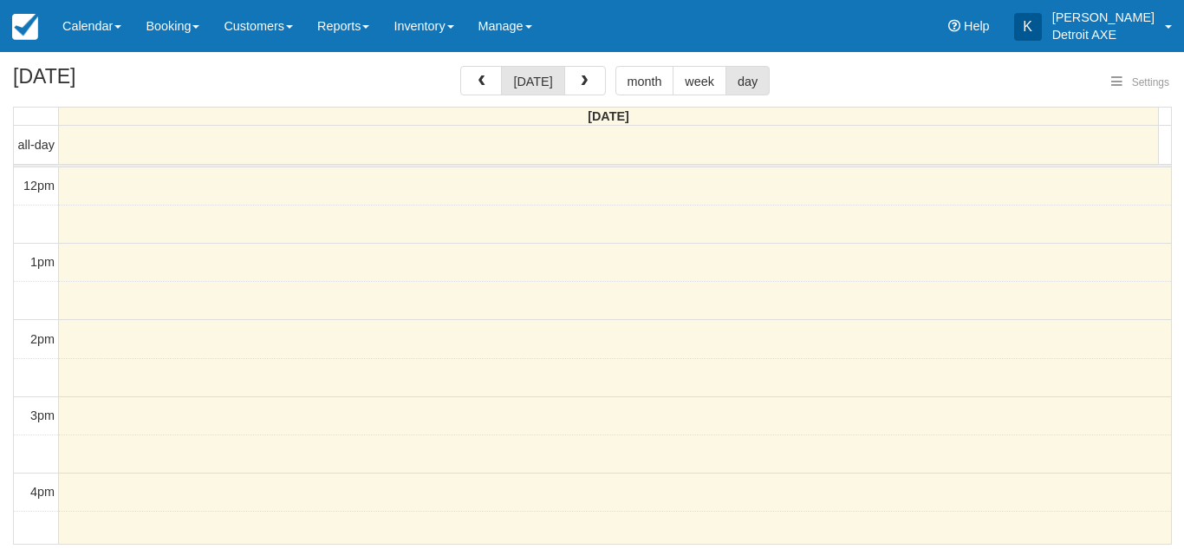
select select
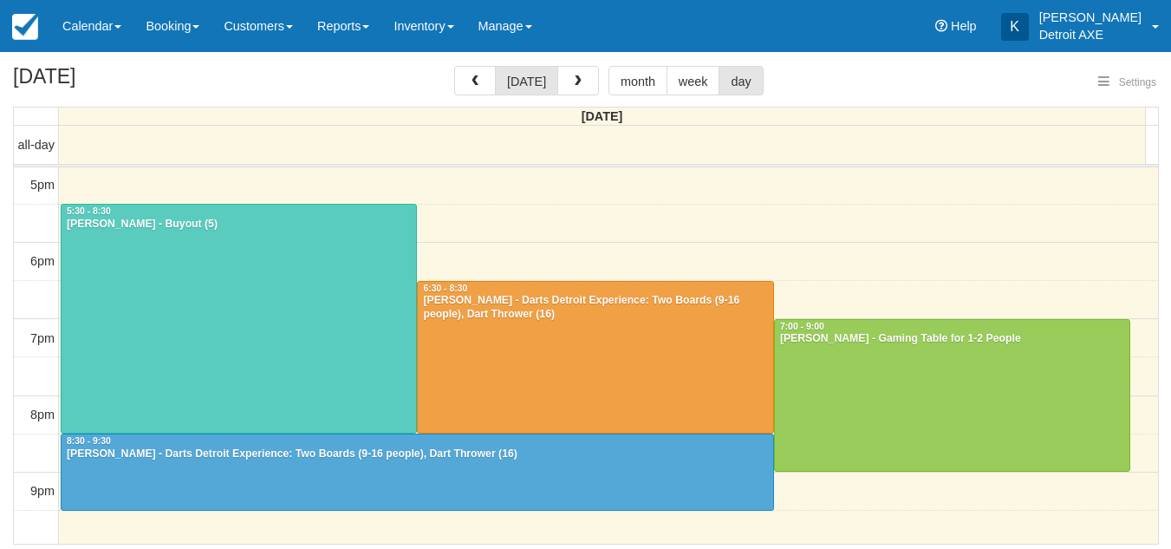
select select
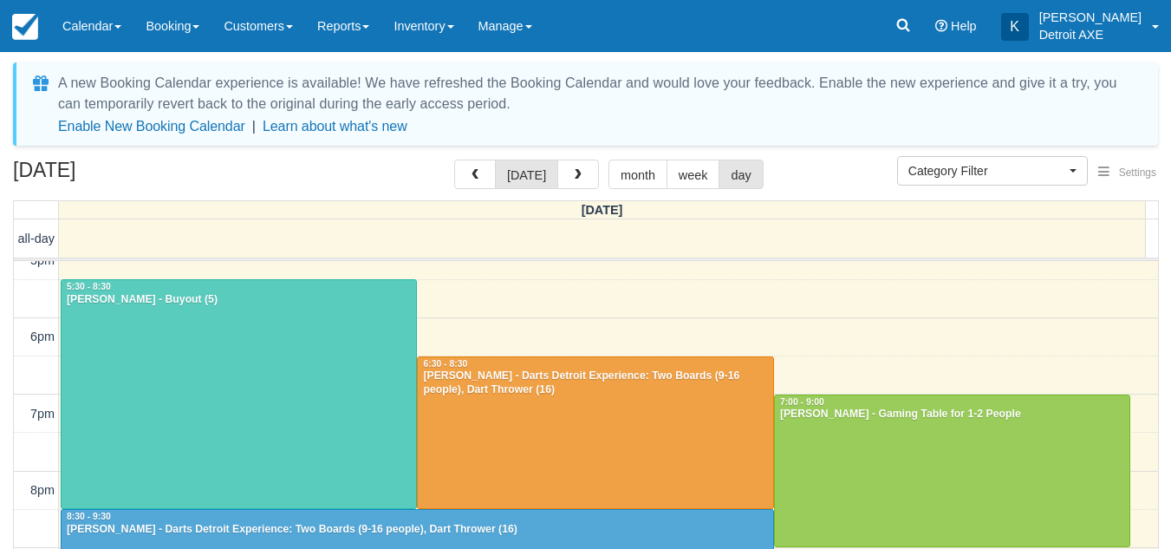
scroll to position [403, 0]
